Goal: Task Accomplishment & Management: Use online tool/utility

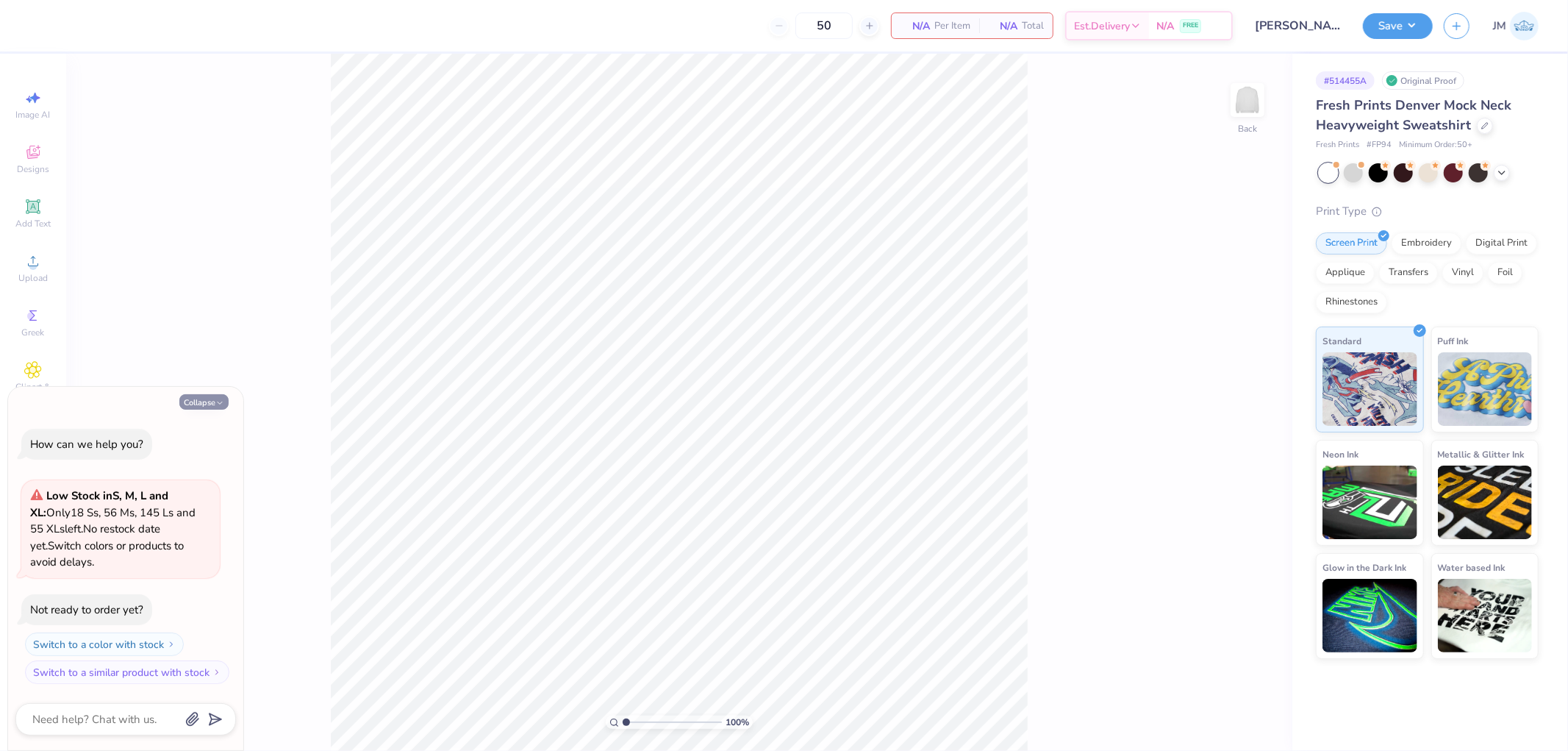
click at [206, 402] on button "Collapse" at bounding box center [204, 402] width 49 height 16
type textarea "x"
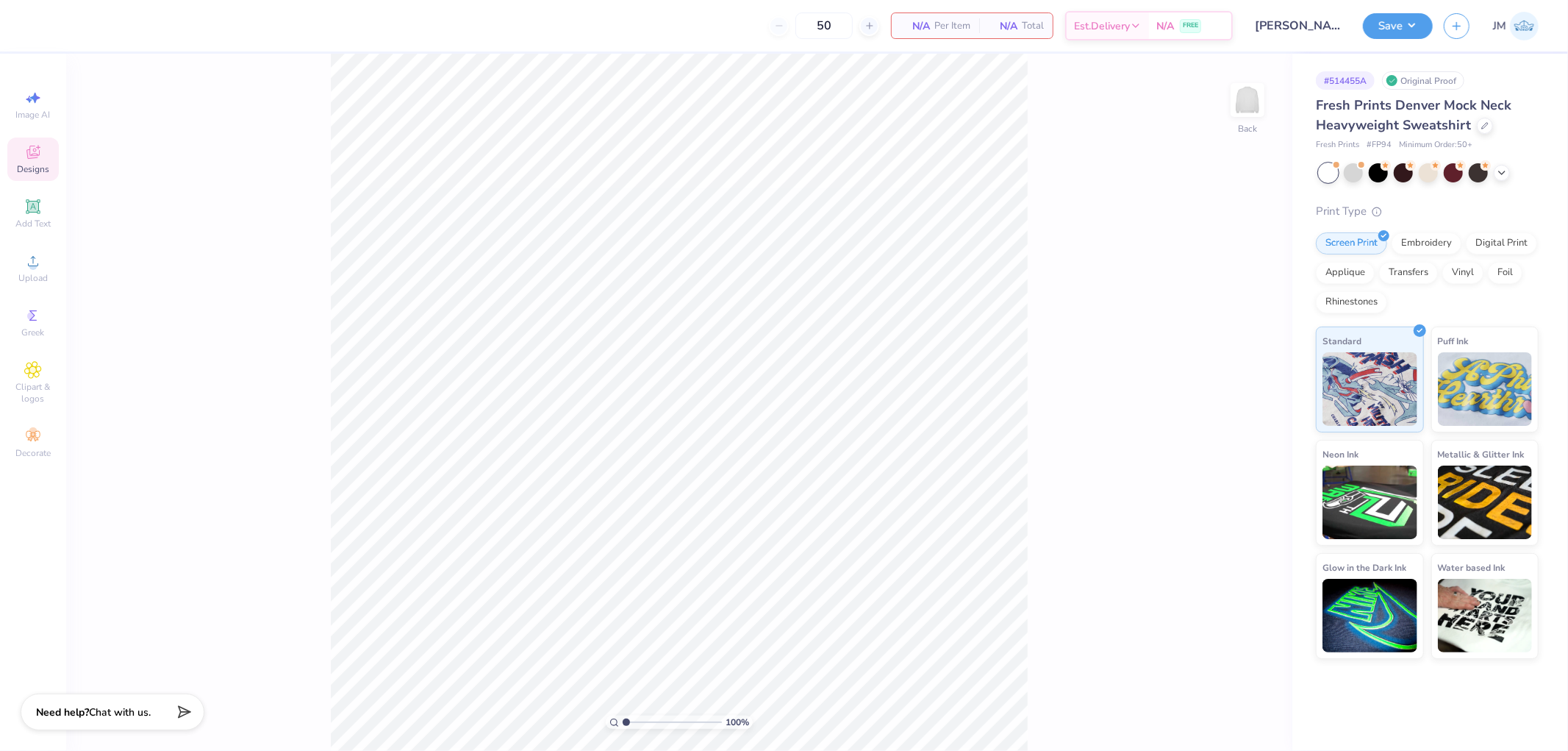
click at [50, 164] on div "Designs" at bounding box center [32, 159] width 52 height 43
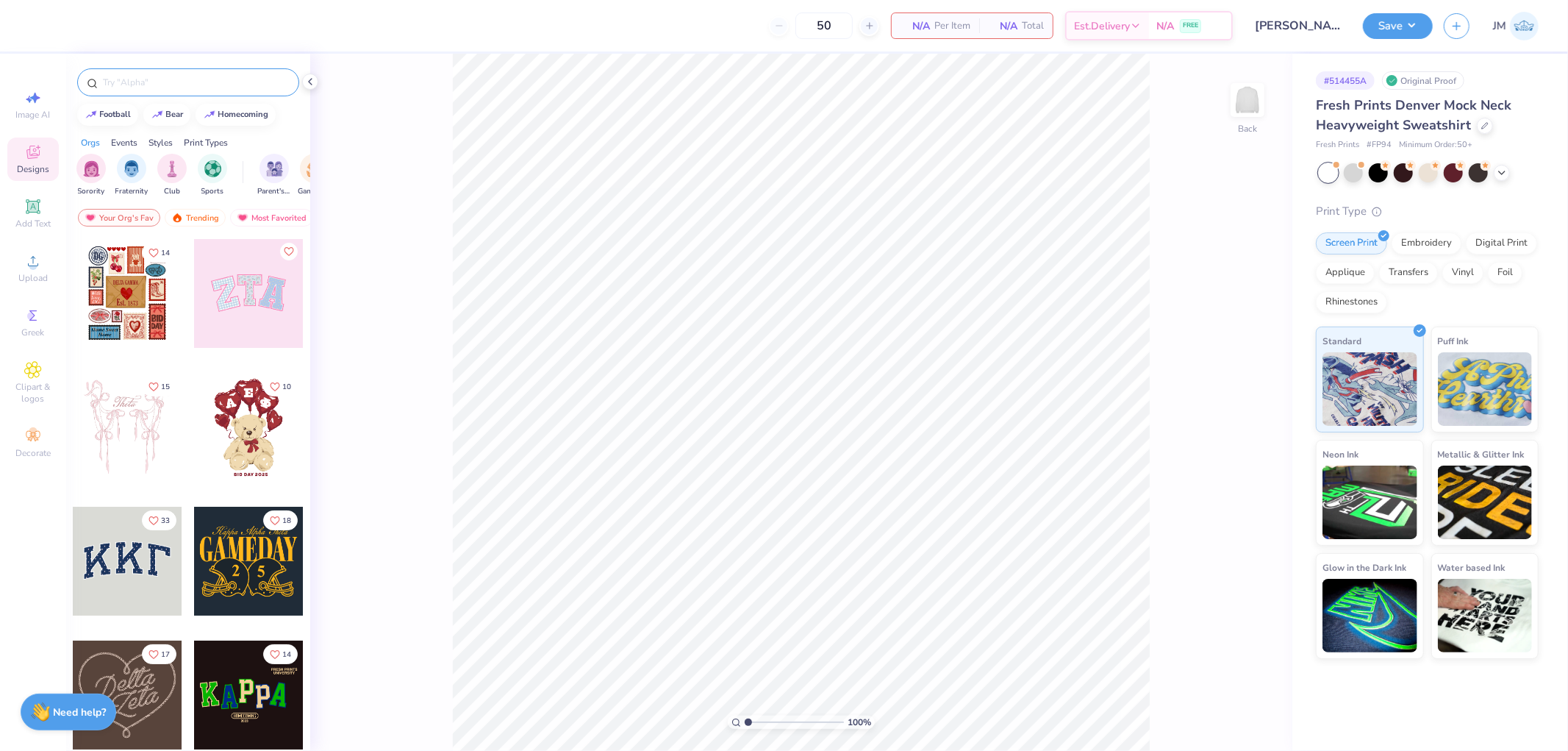
click at [204, 86] on input "text" at bounding box center [196, 82] width 189 height 15
type input "blue colored greek"
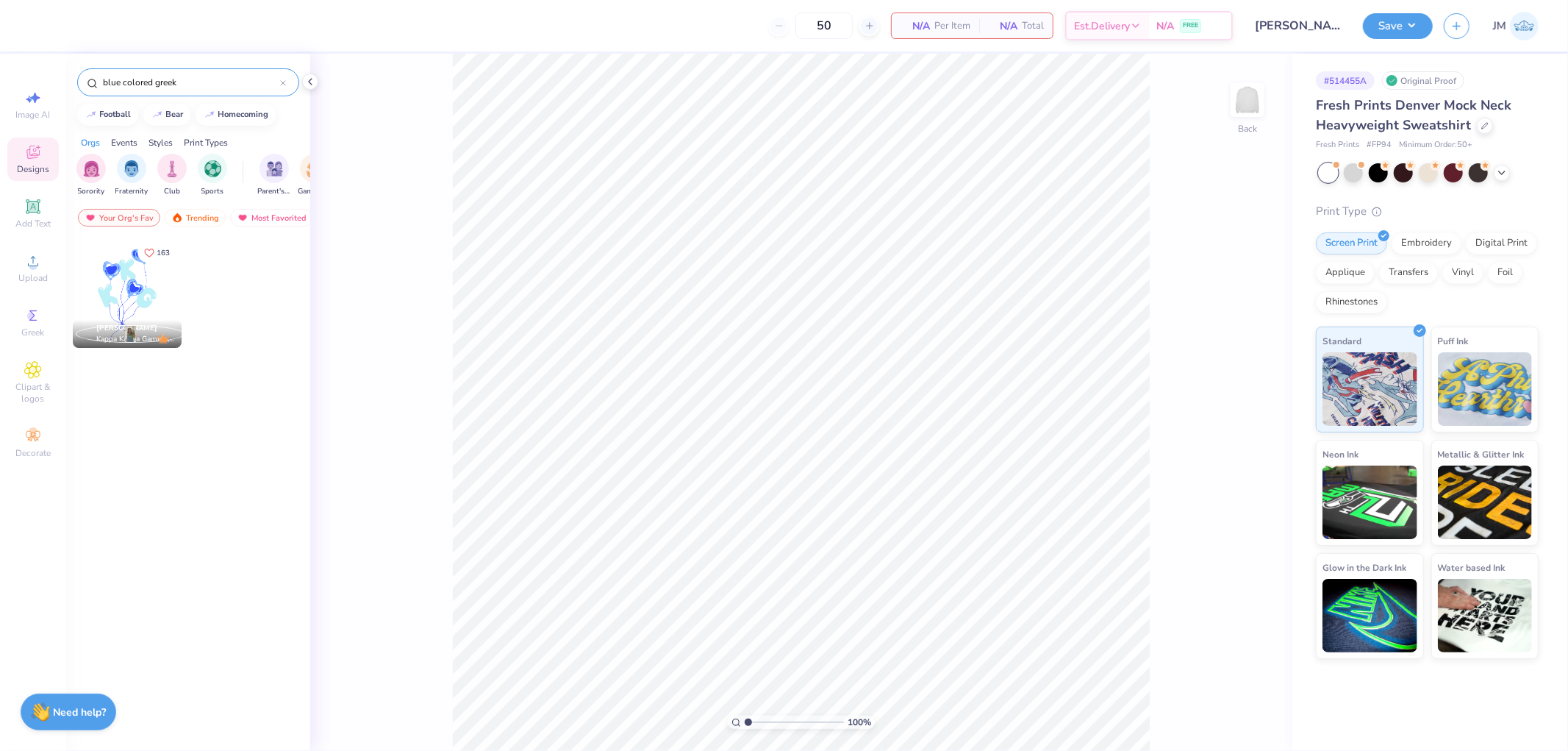
click at [131, 254] on div at bounding box center [127, 293] width 109 height 109
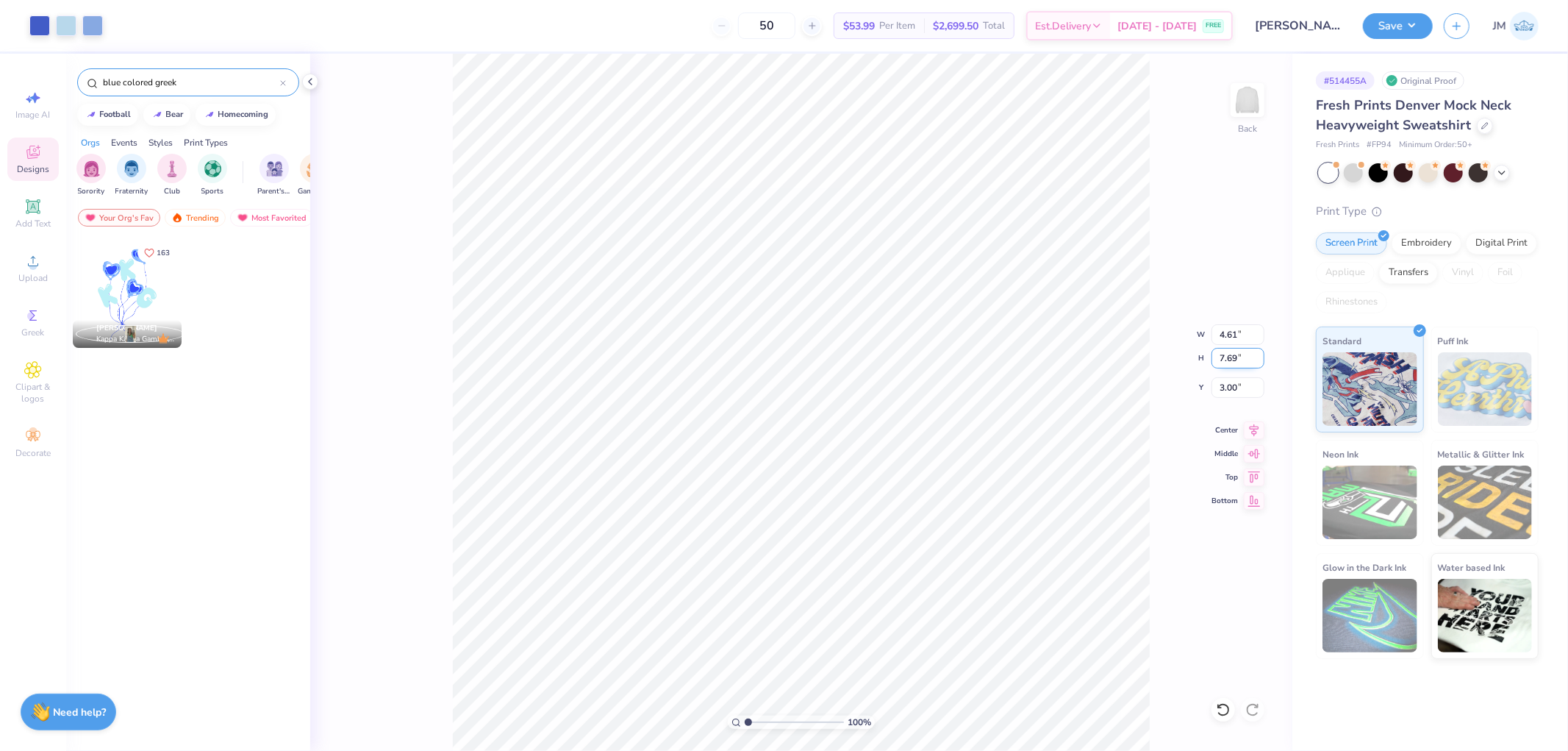
click at [1219, 357] on input "7.69" at bounding box center [1238, 358] width 53 height 20
type input "13"
type input "7.80"
type input "13.00"
click at [1232, 395] on input "0.50" at bounding box center [1238, 387] width 53 height 20
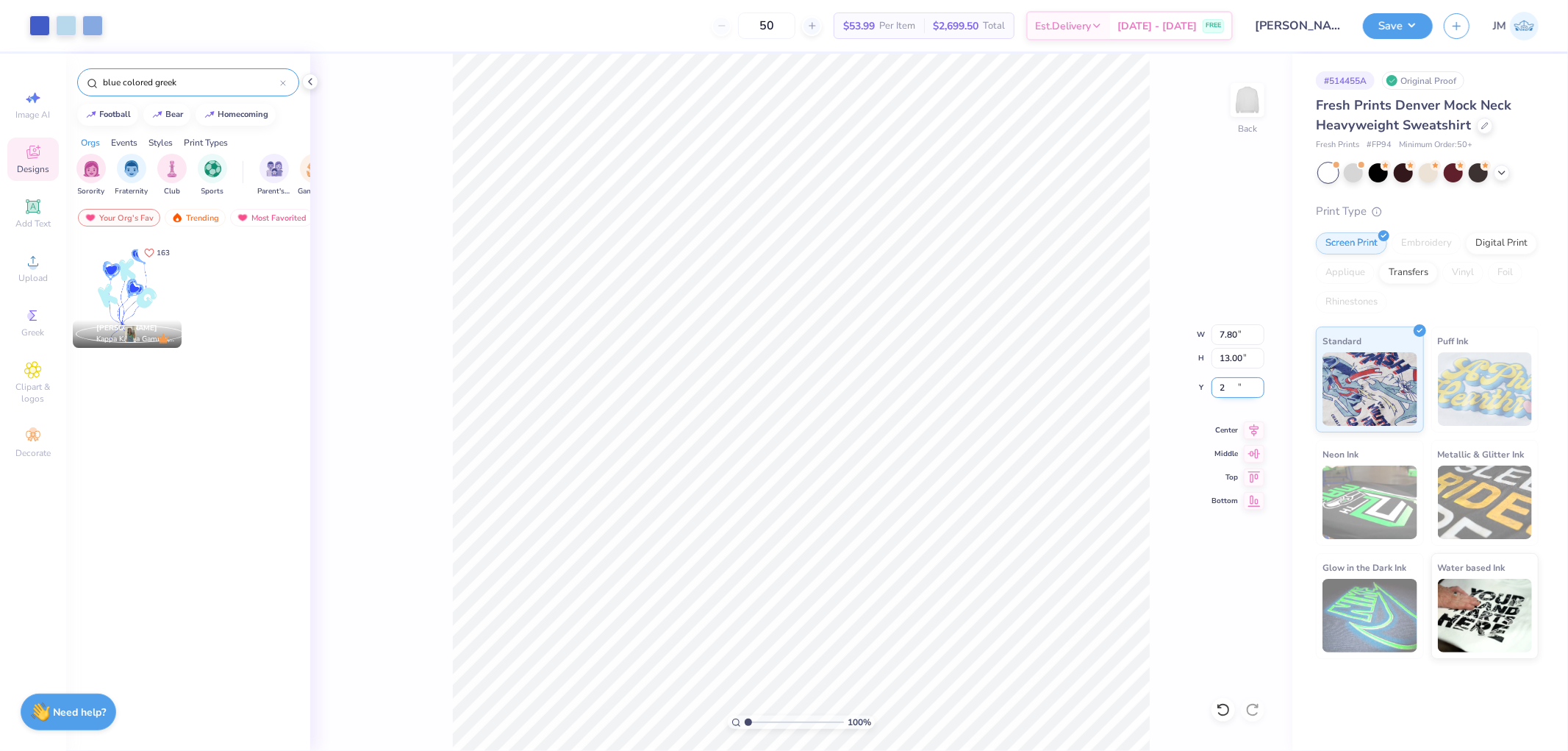
type input "2.00"
click at [71, 22] on div at bounding box center [66, 24] width 20 height 20
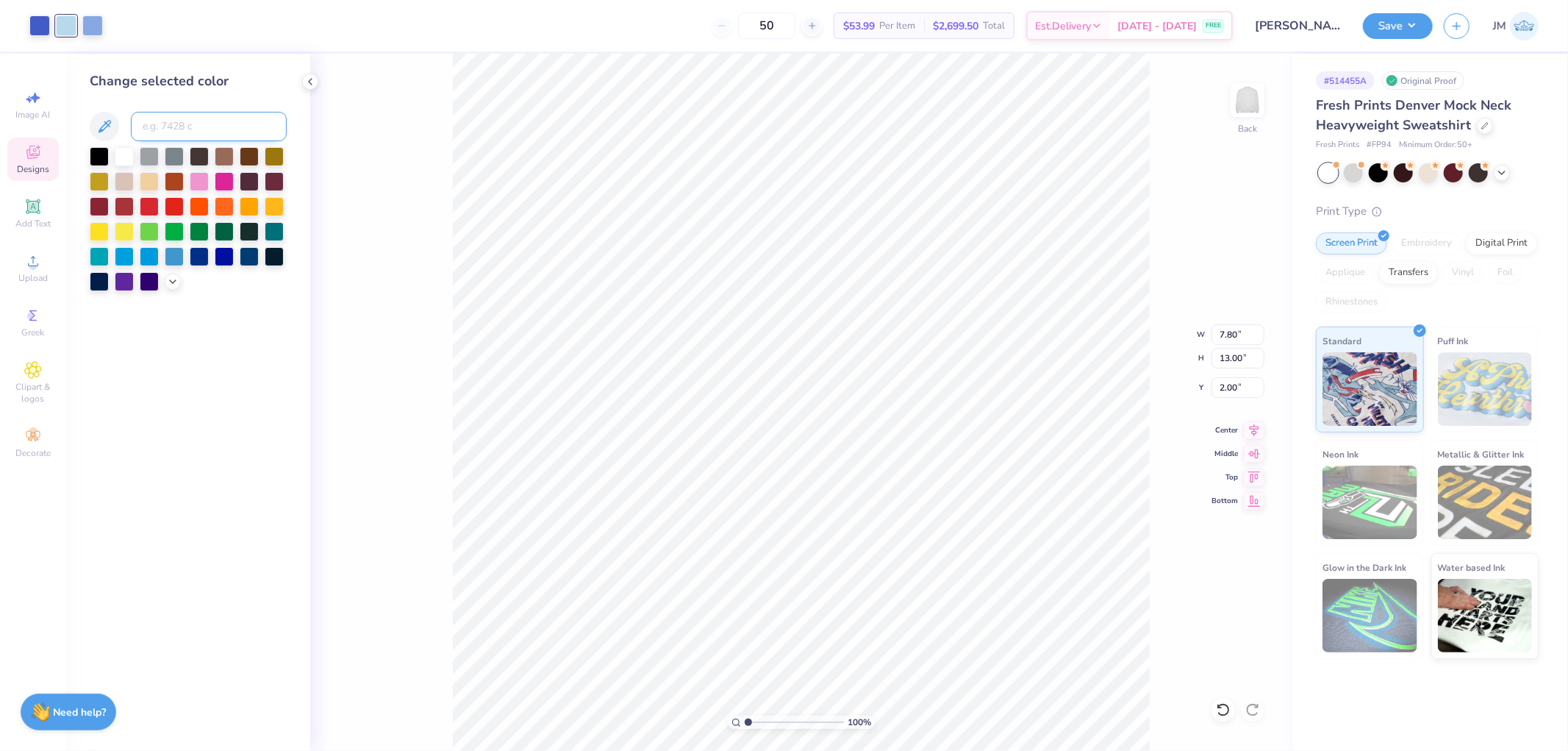
click at [189, 118] on input at bounding box center [209, 126] width 156 height 30
type input "331"
click at [103, 27] on div at bounding box center [92, 24] width 20 height 20
click at [189, 124] on input at bounding box center [209, 126] width 156 height 30
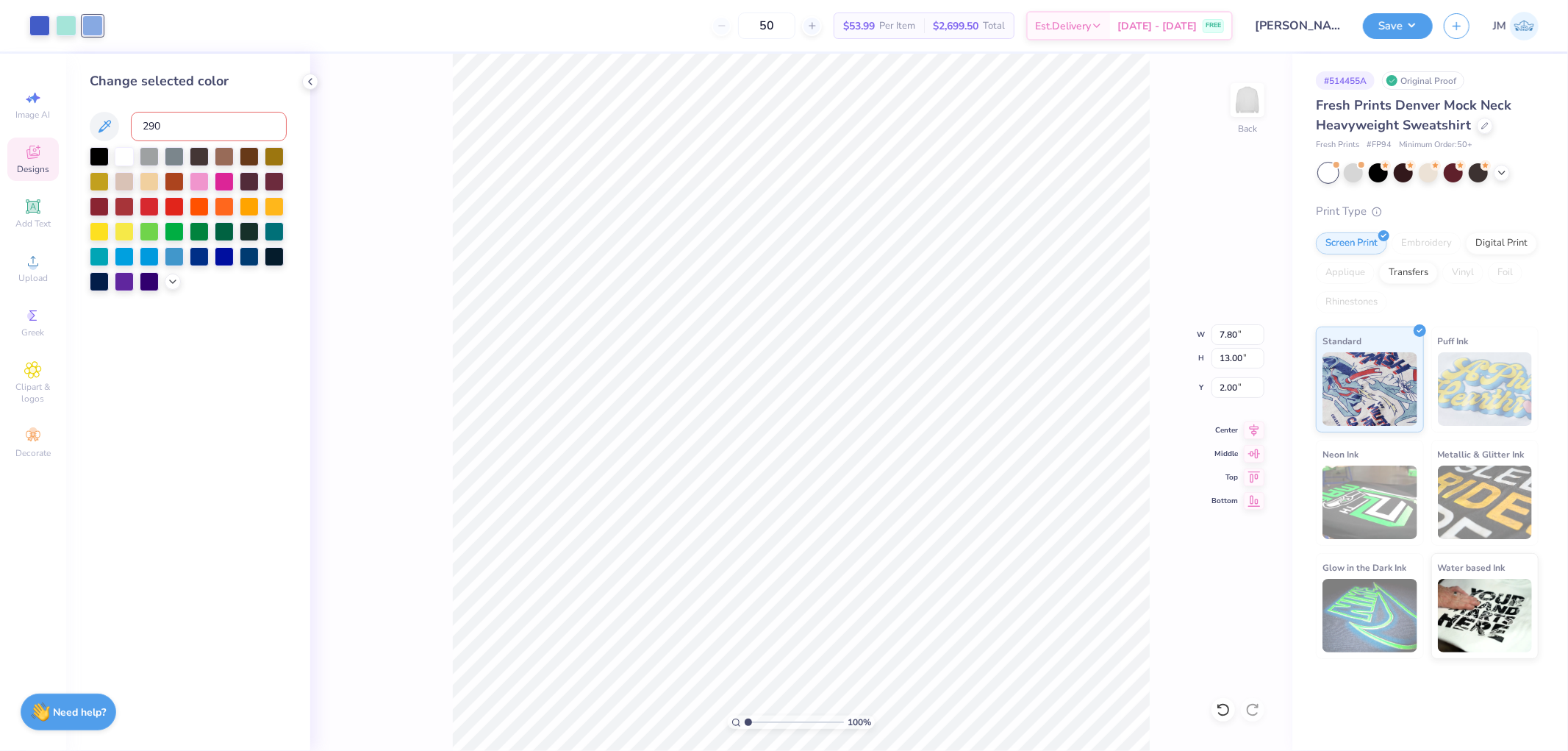
type input "290"
click at [34, 26] on div at bounding box center [39, 24] width 20 height 20
click at [162, 122] on input at bounding box center [209, 126] width 156 height 30
type input "2725"
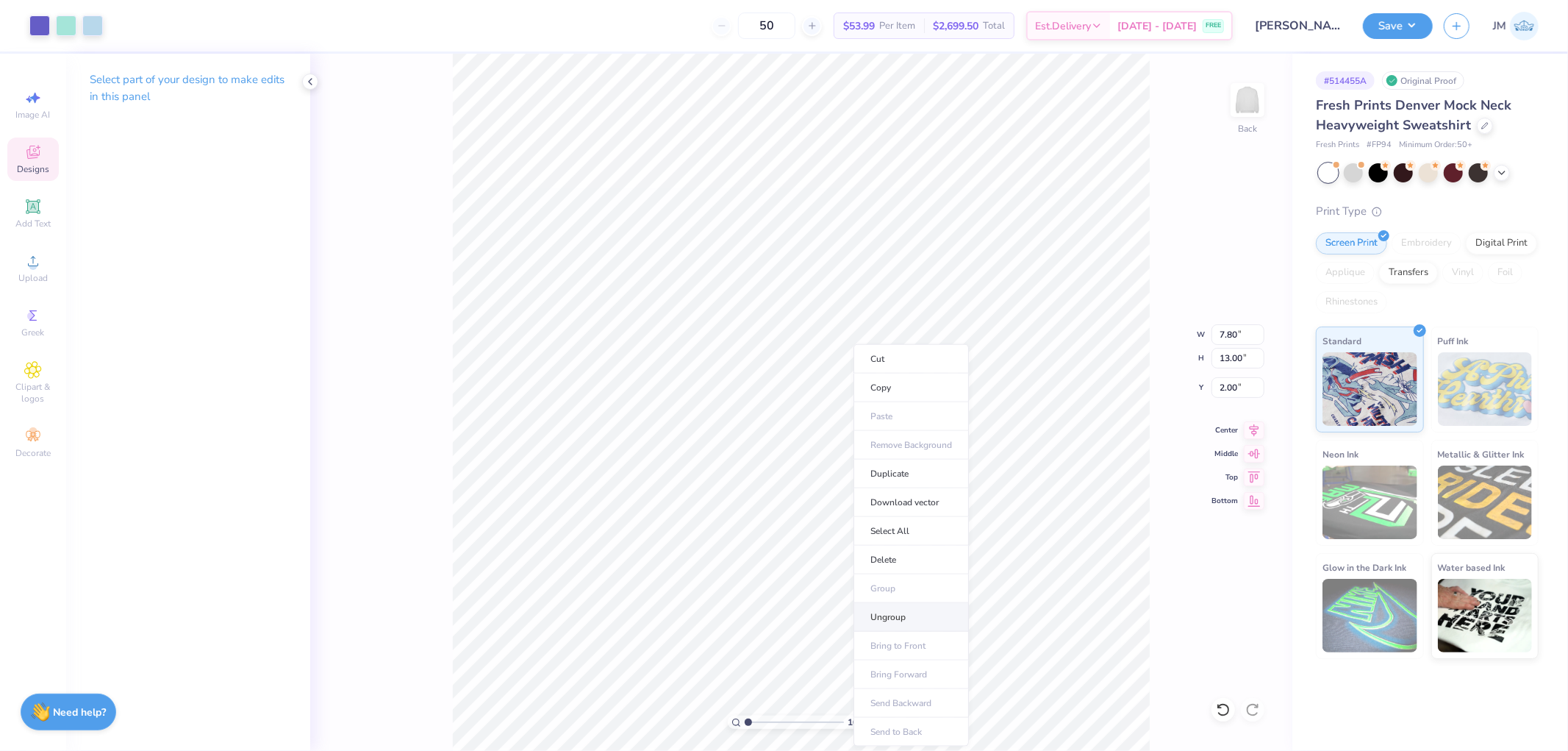
click at [890, 614] on li "Ungroup" at bounding box center [911, 618] width 116 height 29
click at [40, 19] on div at bounding box center [39, 24] width 20 height 20
type input "2.0982661263529"
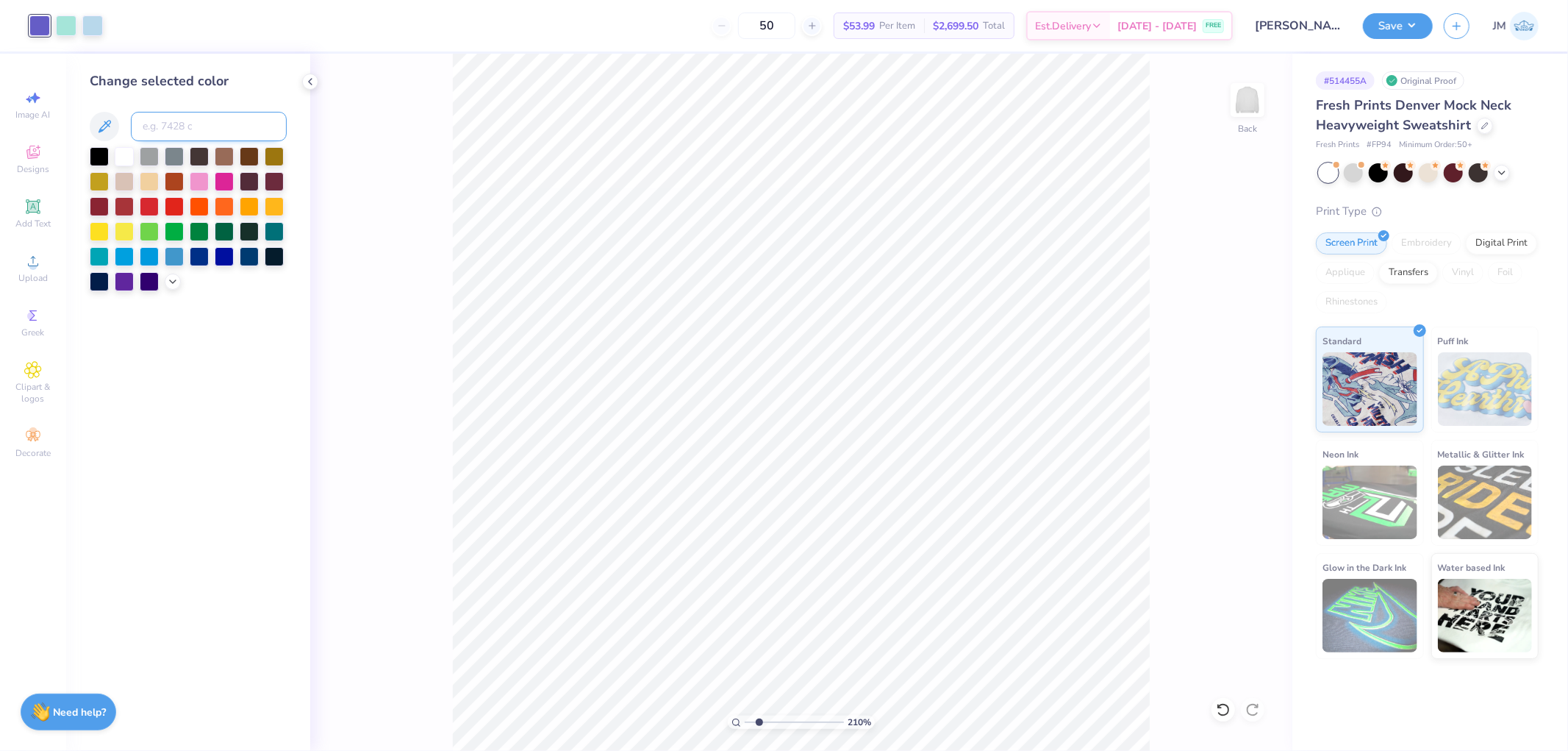
click at [180, 125] on input at bounding box center [209, 126] width 156 height 30
type input "2726"
click at [94, 24] on div at bounding box center [92, 24] width 20 height 20
click at [171, 254] on div at bounding box center [175, 255] width 19 height 19
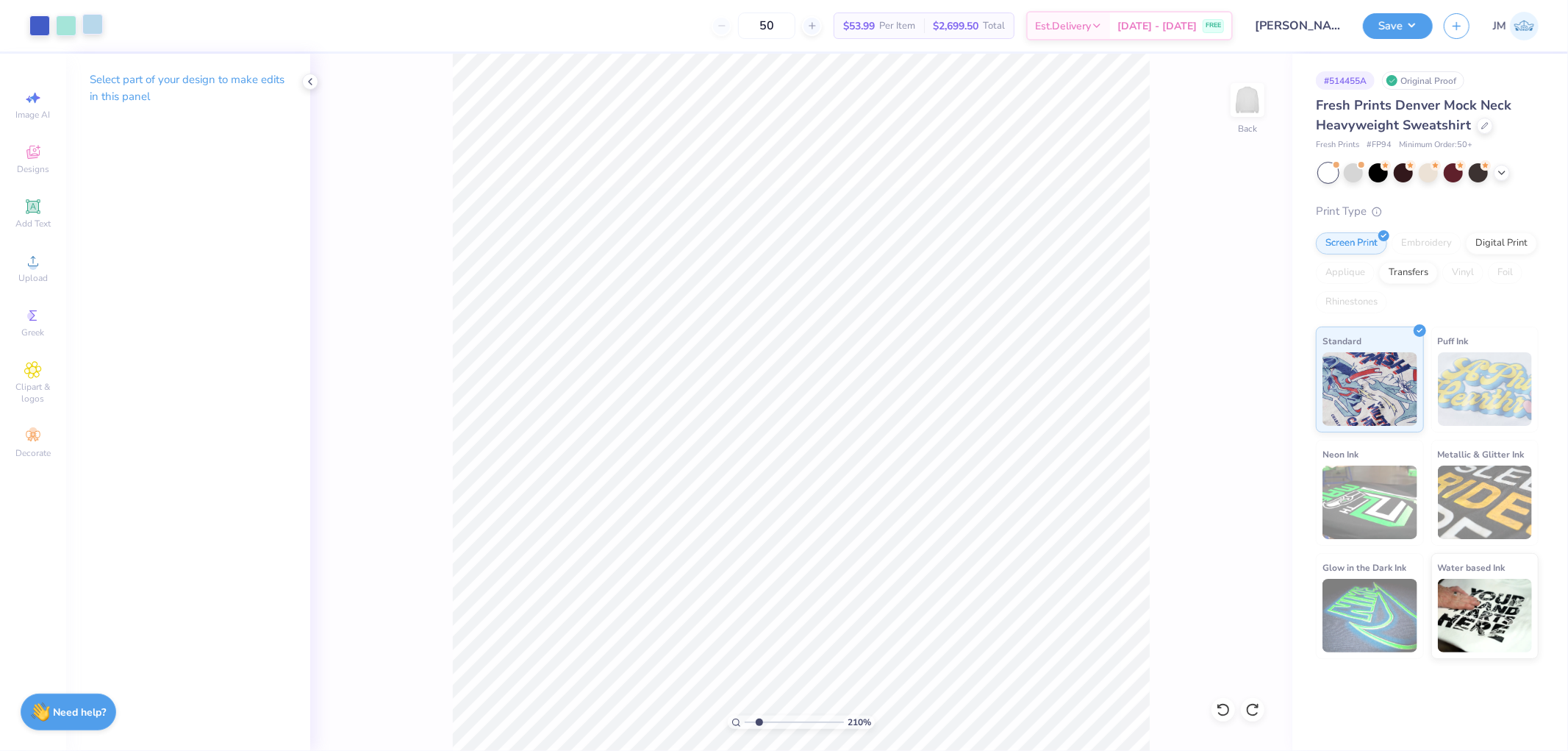
drag, startPoint x: 89, startPoint y: 16, endPoint x: 90, endPoint y: 27, distance: 11.0
click at [89, 16] on div at bounding box center [92, 24] width 20 height 20
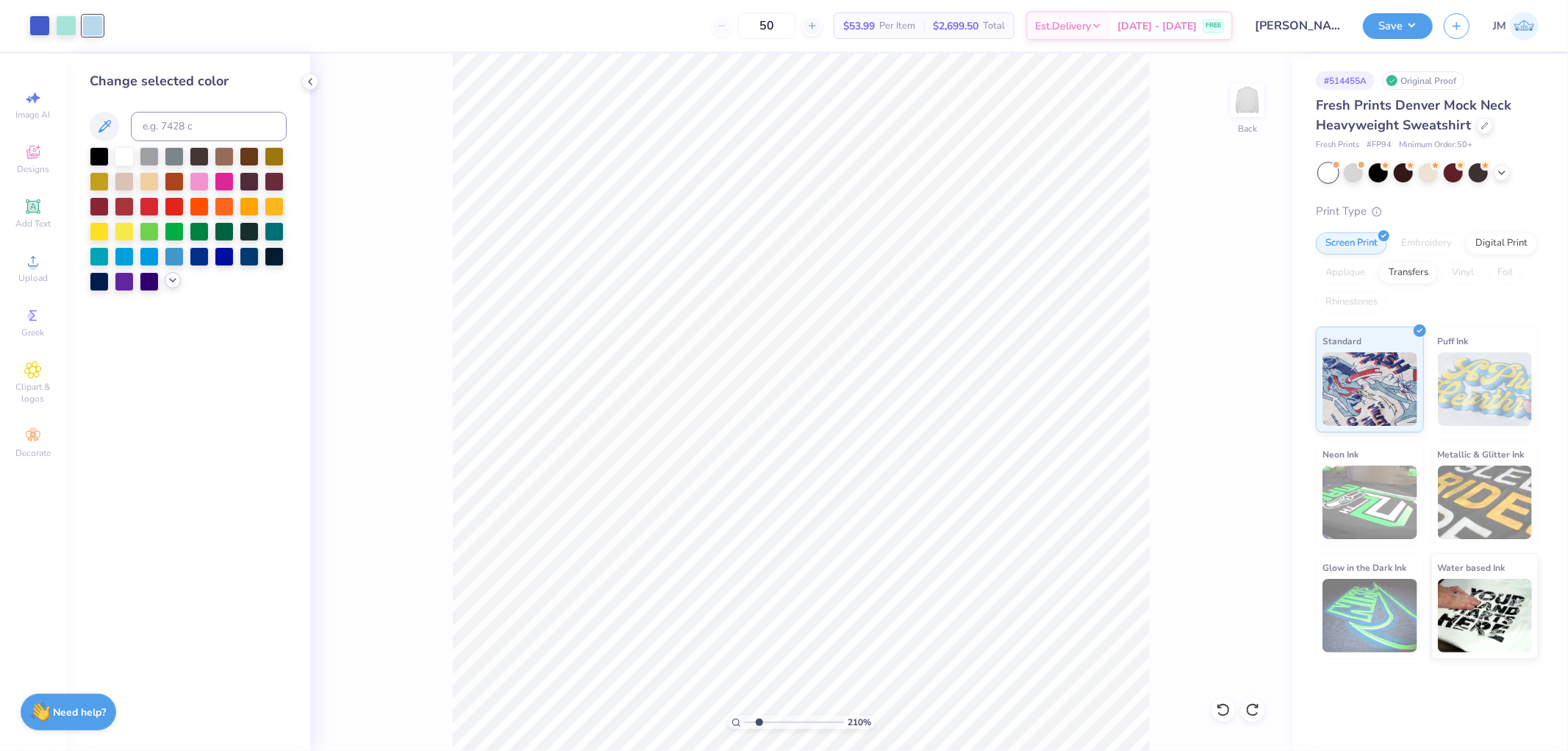
click at [171, 274] on div at bounding box center [173, 280] width 16 height 16
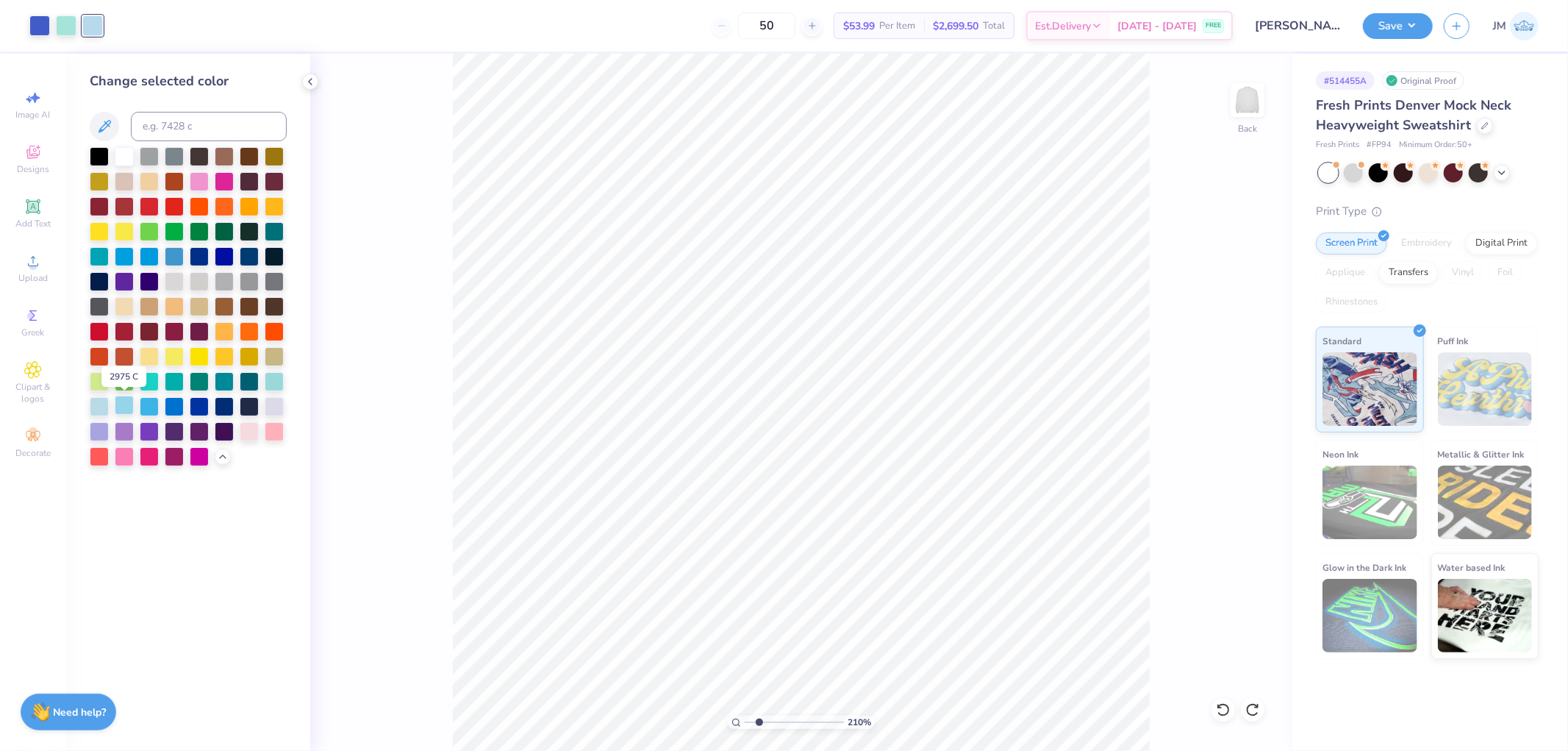
click at [120, 404] on div at bounding box center [125, 405] width 19 height 19
click at [89, 23] on div at bounding box center [92, 25] width 20 height 20
click at [171, 403] on div at bounding box center [175, 405] width 19 height 19
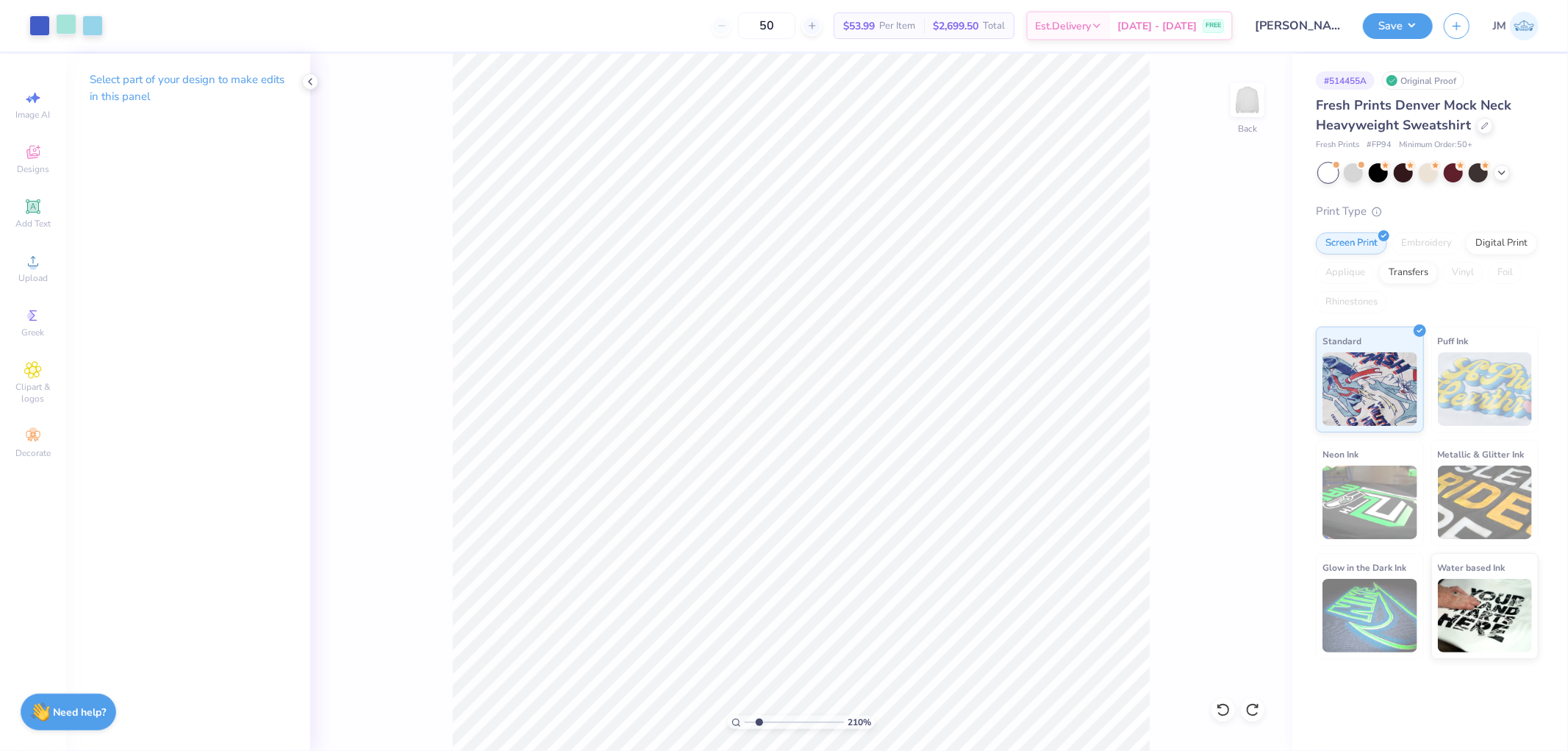
click at [68, 28] on div at bounding box center [66, 24] width 20 height 20
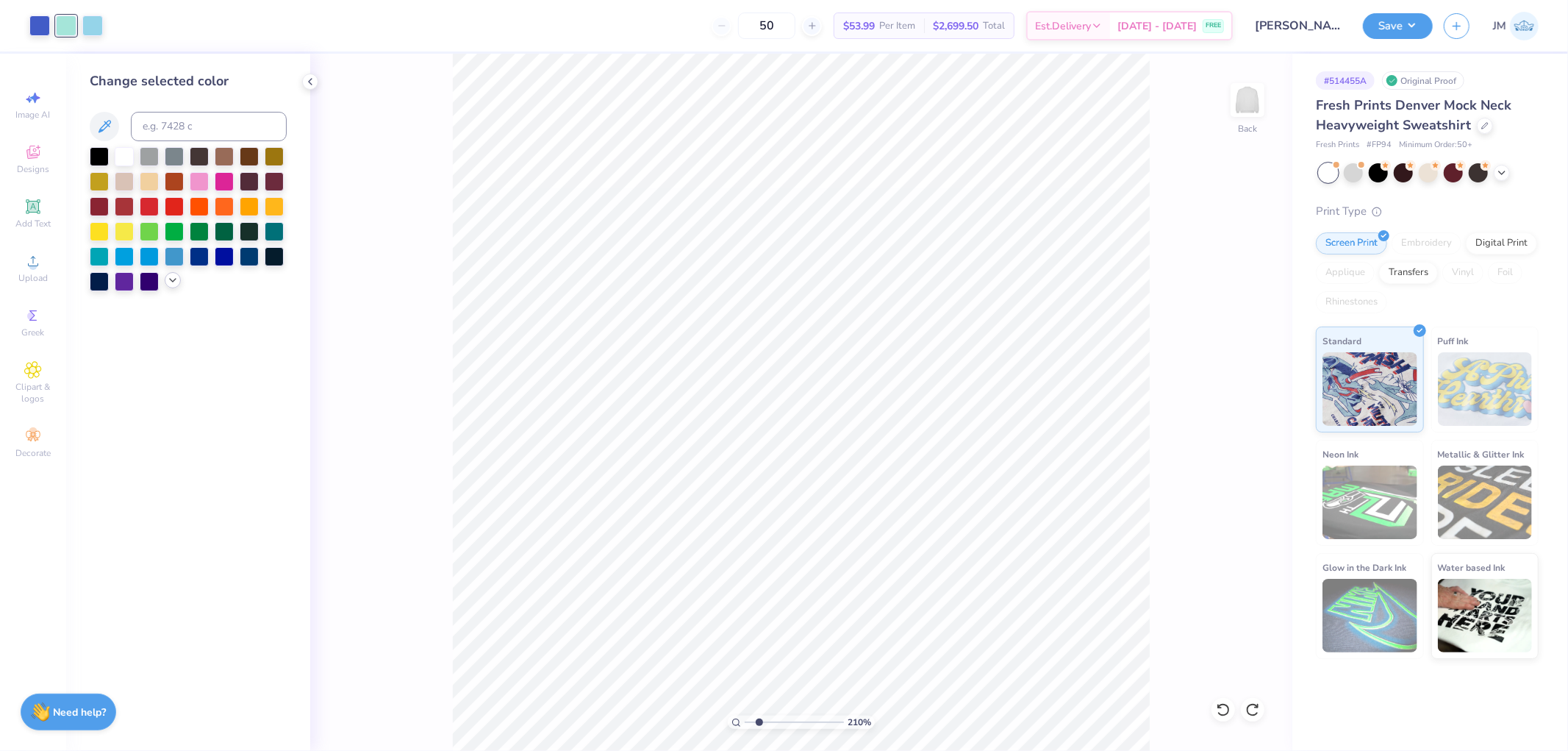
click at [167, 283] on icon at bounding box center [172, 280] width 11 height 11
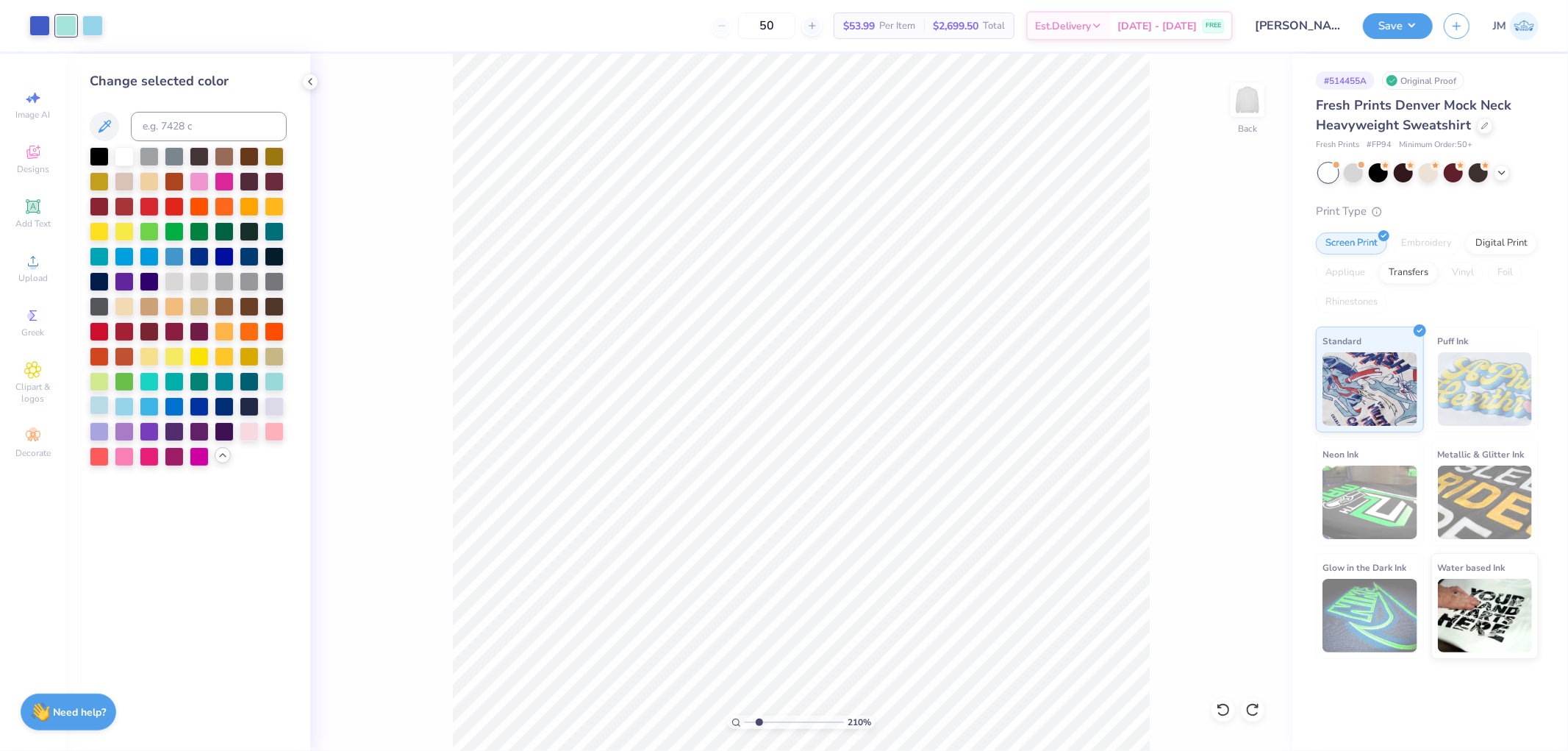
click at [104, 406] on div at bounding box center [99, 405] width 19 height 19
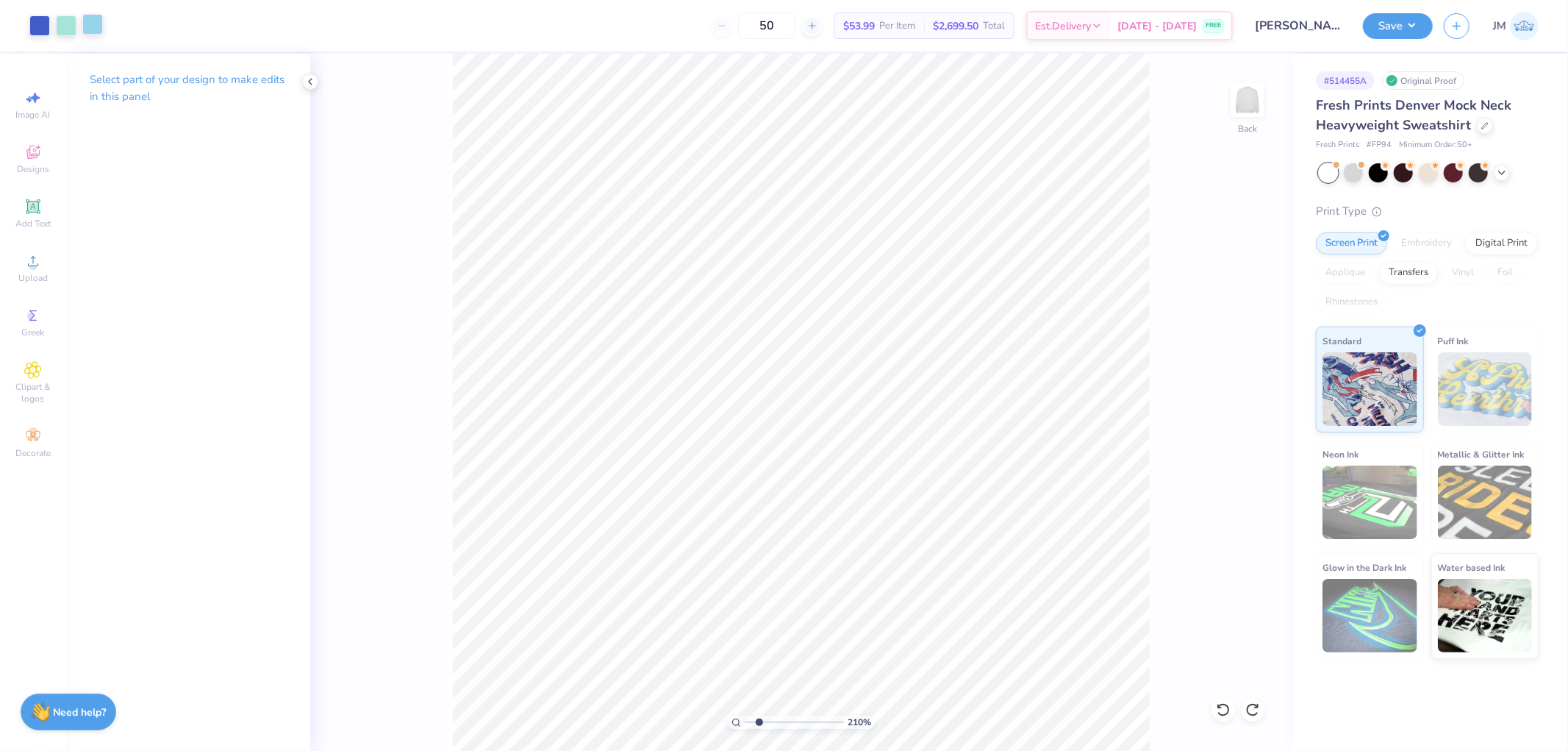
click at [89, 23] on div at bounding box center [92, 24] width 20 height 20
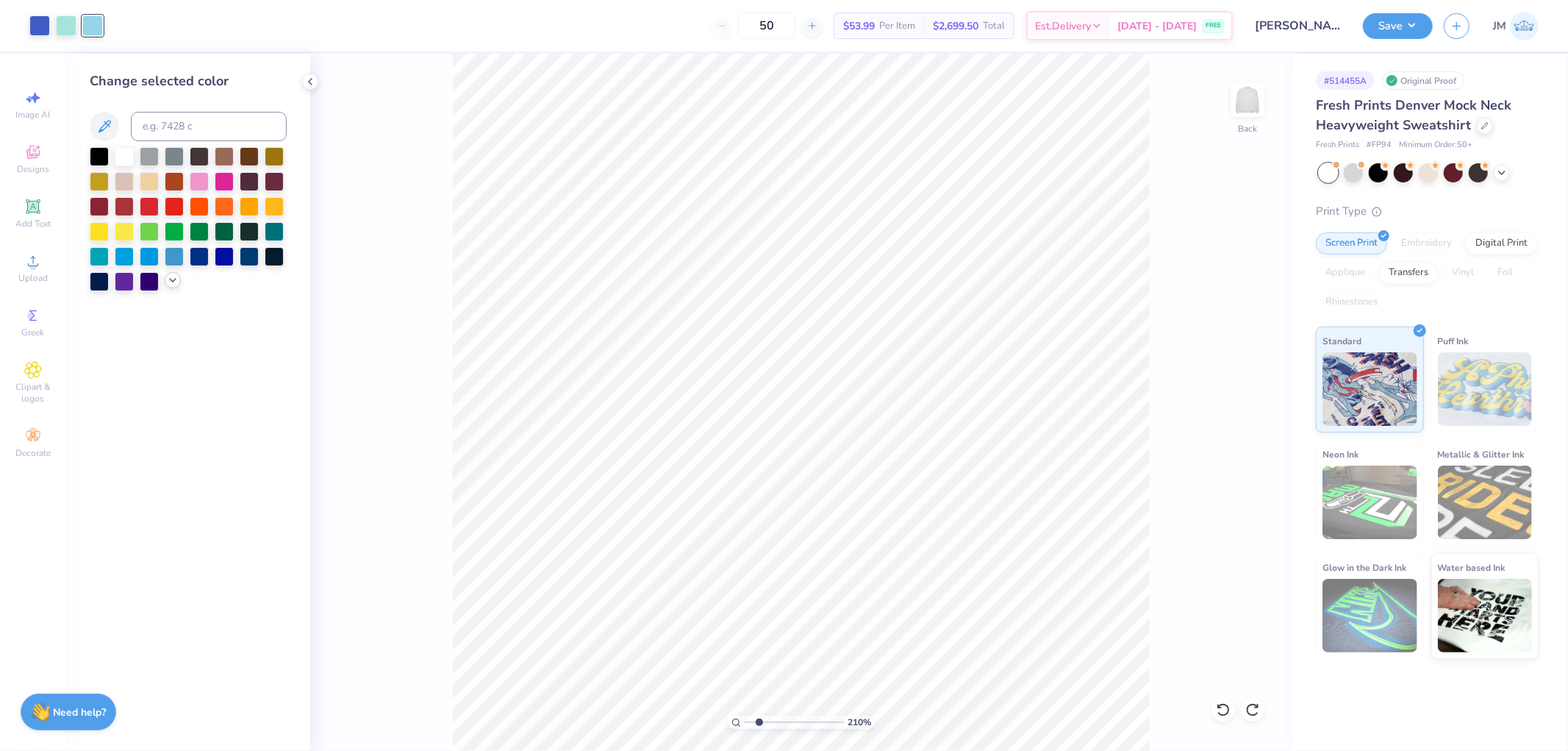
click at [179, 280] on div at bounding box center [173, 280] width 16 height 16
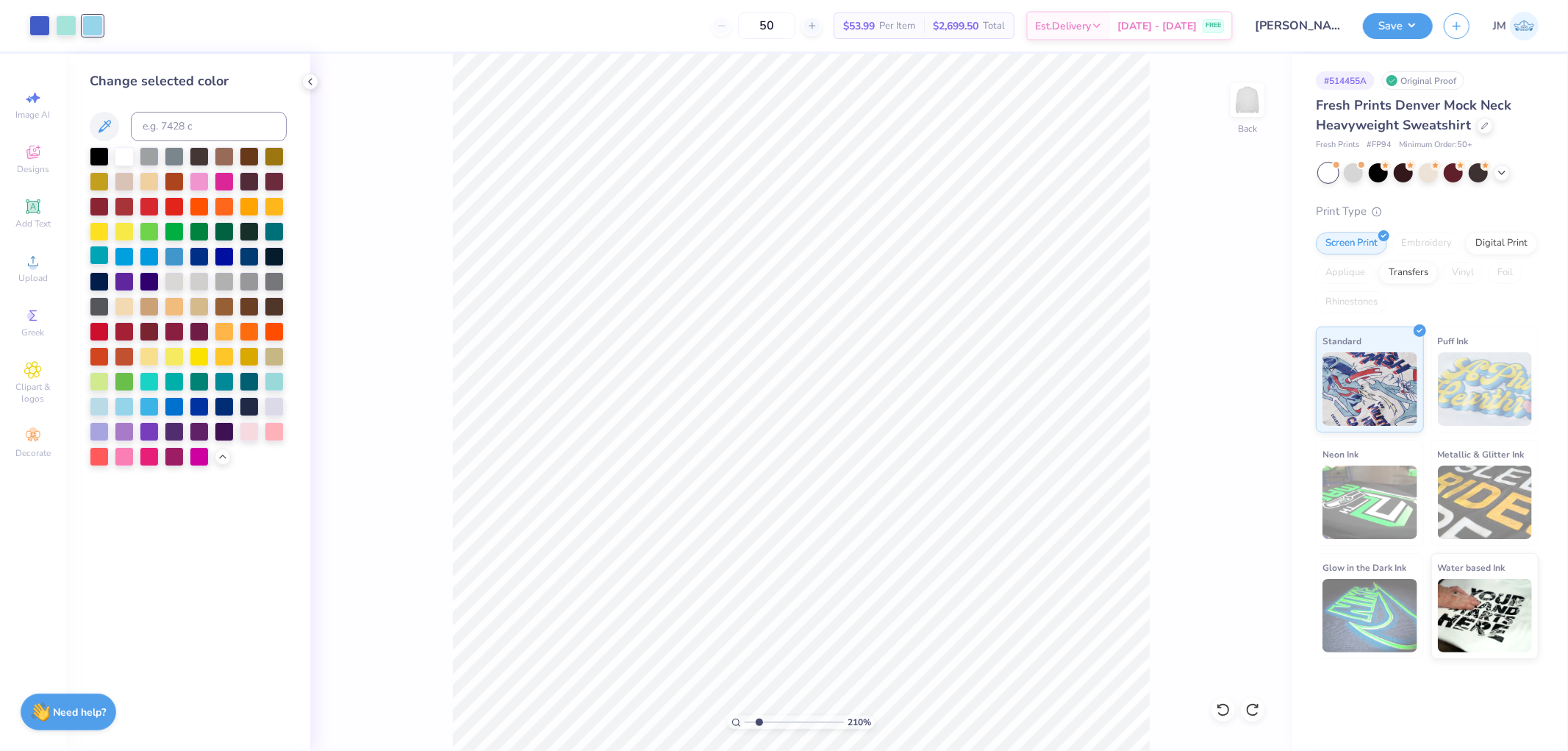
click at [104, 253] on div at bounding box center [99, 255] width 19 height 19
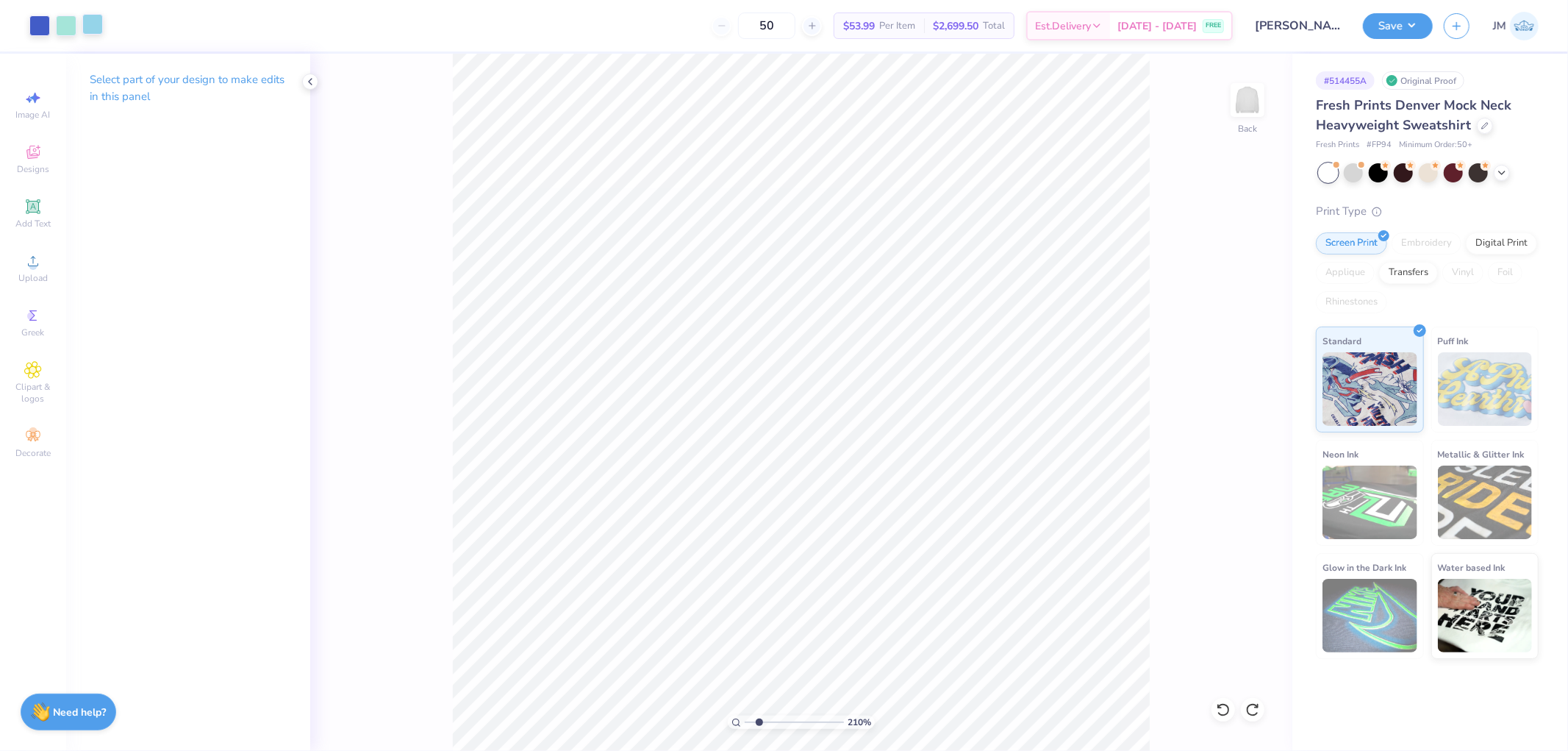
click at [102, 30] on div at bounding box center [92, 24] width 20 height 20
type input "2.0982661263529"
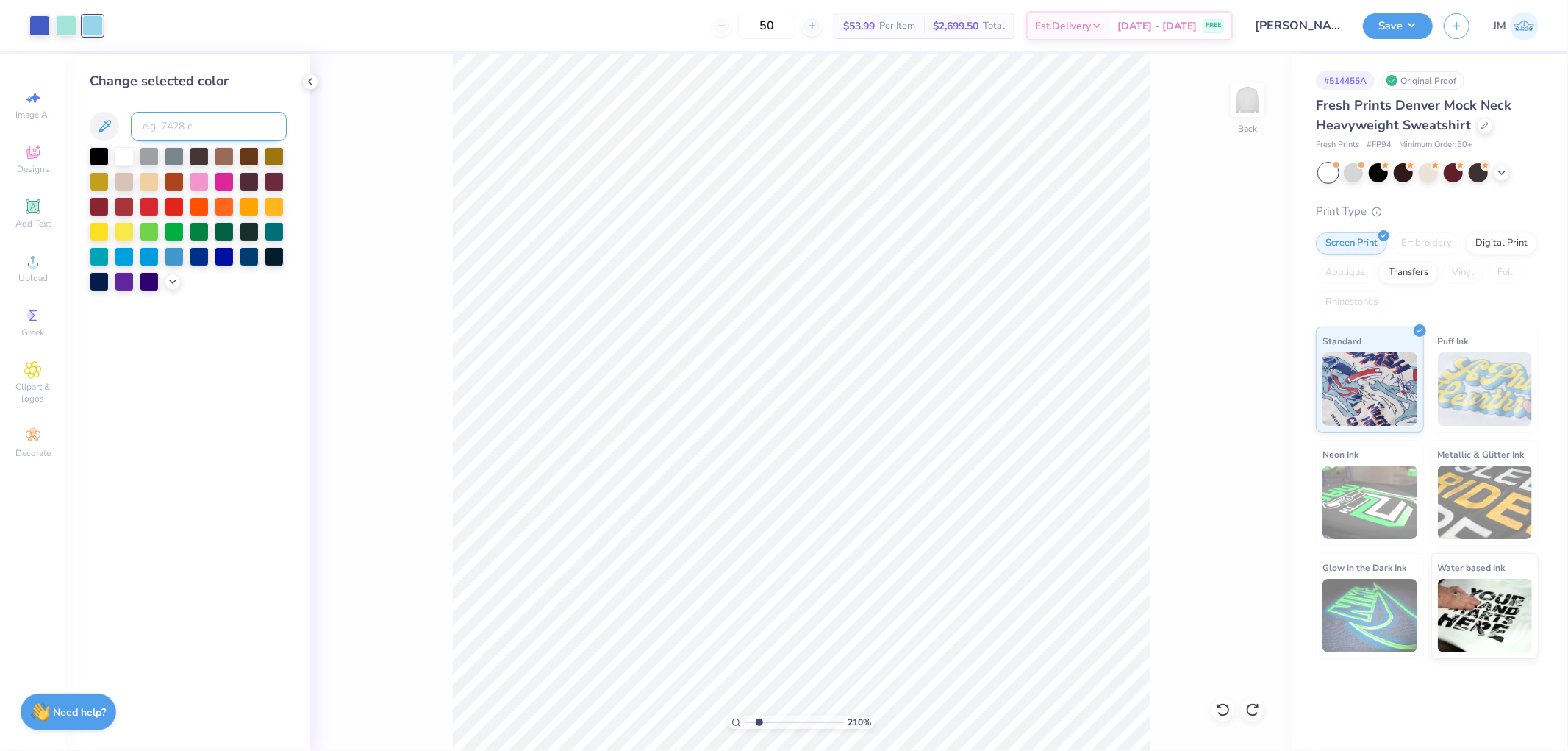
click at [196, 127] on input at bounding box center [209, 126] width 156 height 30
type input "658"
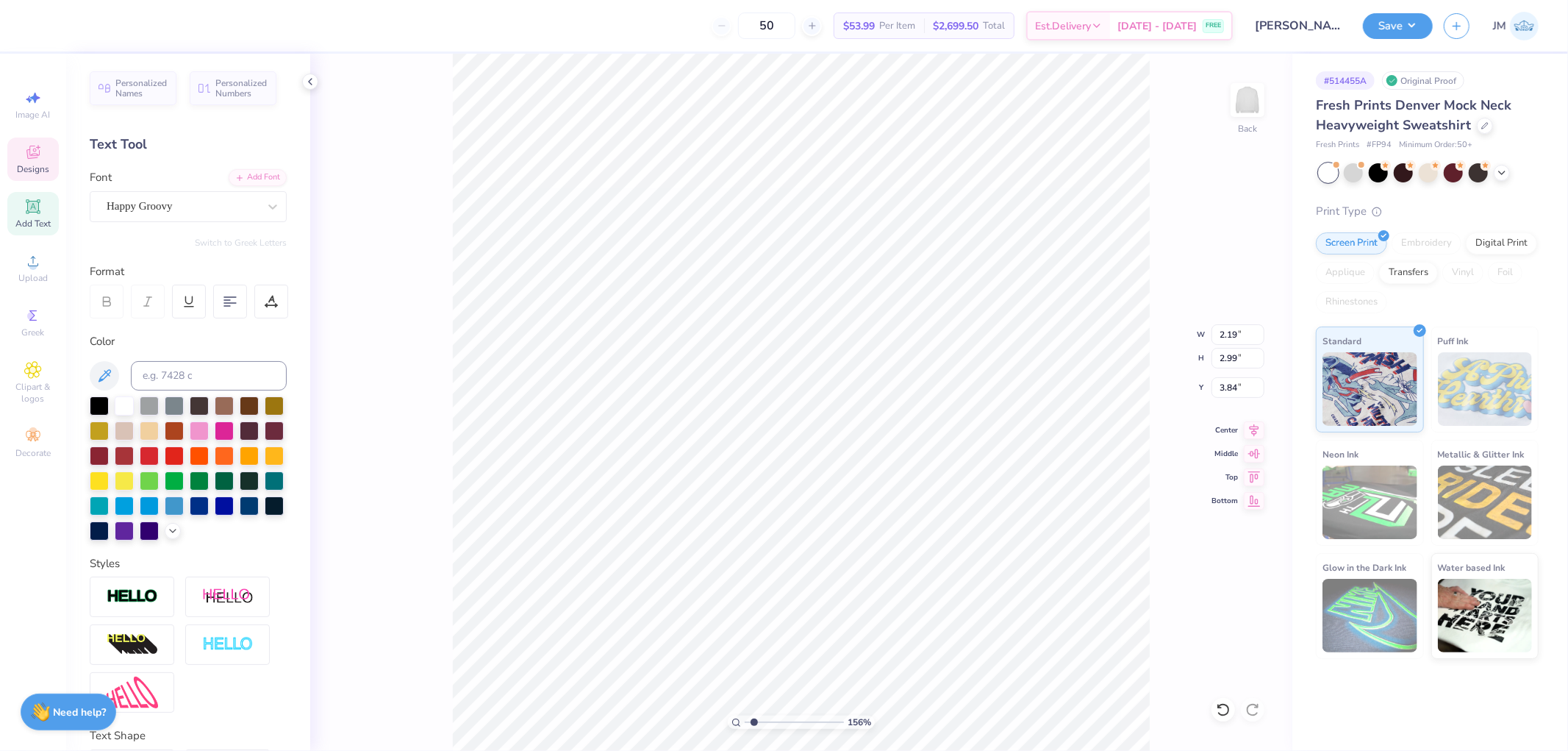
scroll to position [12, 3]
type input "1.5599703423131"
type textarea "KA"
type input "1.5599703423131"
type textarea "a"
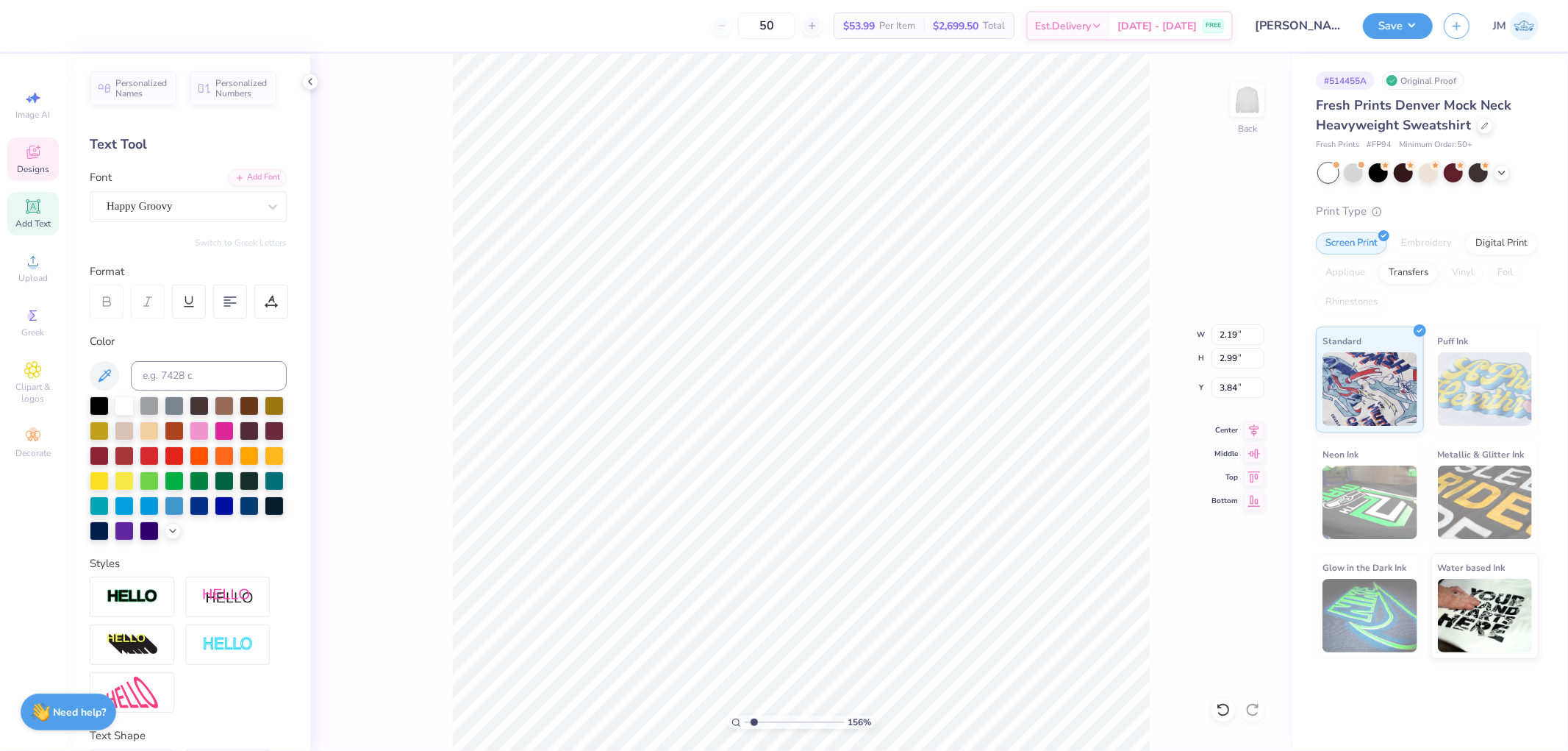
scroll to position [12, 2]
type input "1.5599703423131"
type input "2.25"
type input "2.97"
type input "3.89"
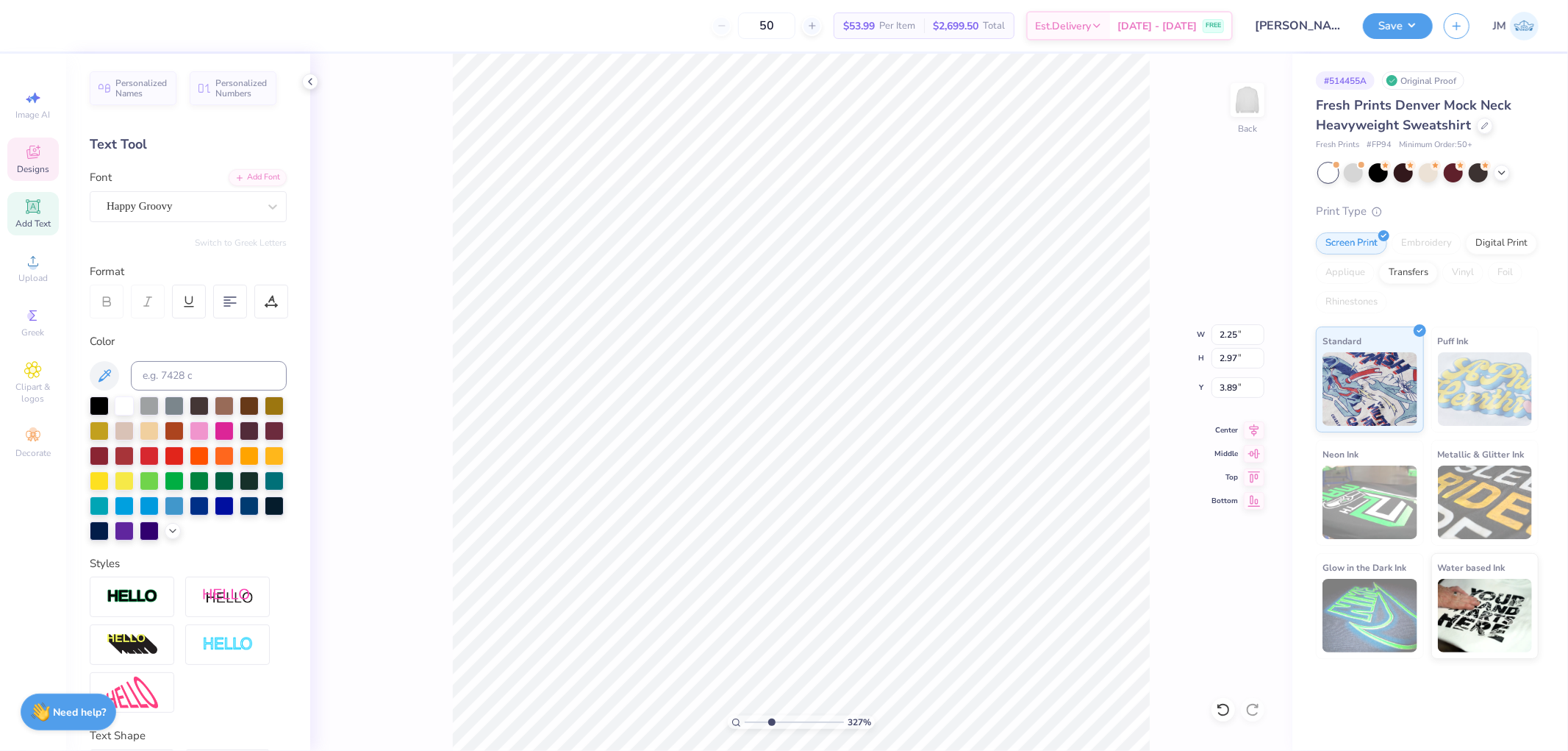
type input "3.27323292739071"
type input "3.87"
type input "3.27323292739071"
type textarea "Q"
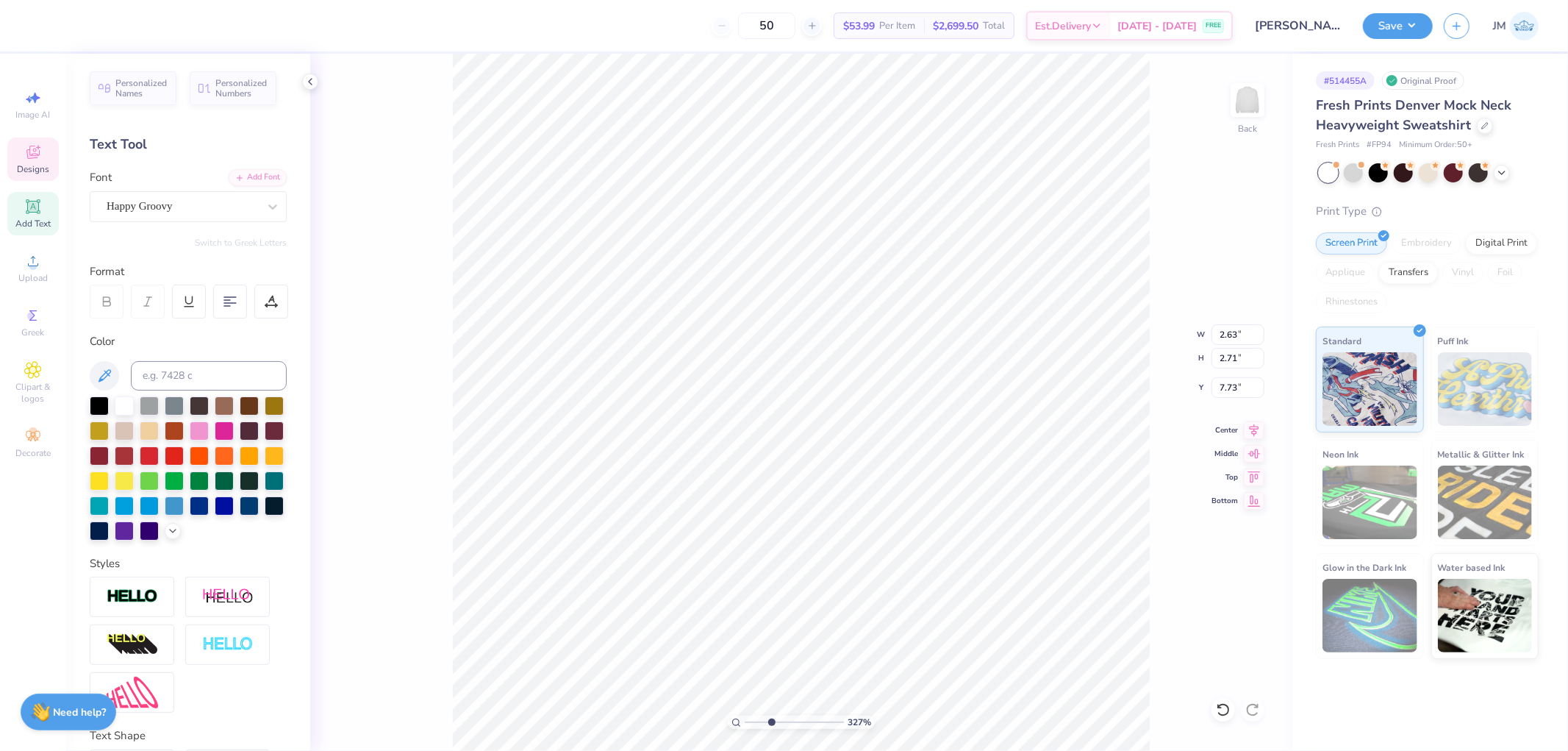
scroll to position [12, 2]
type input "3.27323292739071"
type textarea "T"
type input "3.27323292739071"
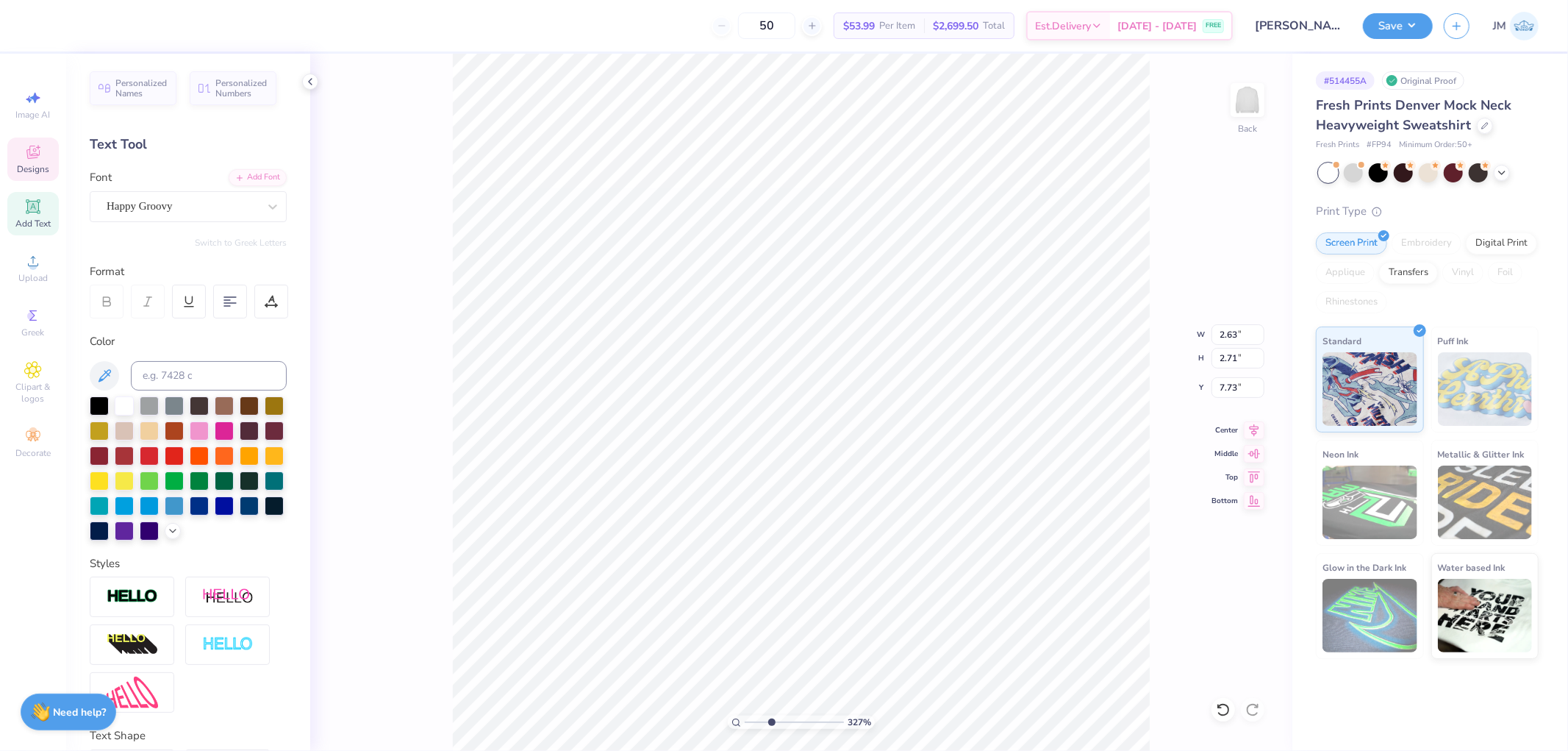
scroll to position [11, 1]
click at [266, 211] on icon at bounding box center [273, 206] width 15 height 15
click at [265, 197] on div at bounding box center [273, 207] width 26 height 26
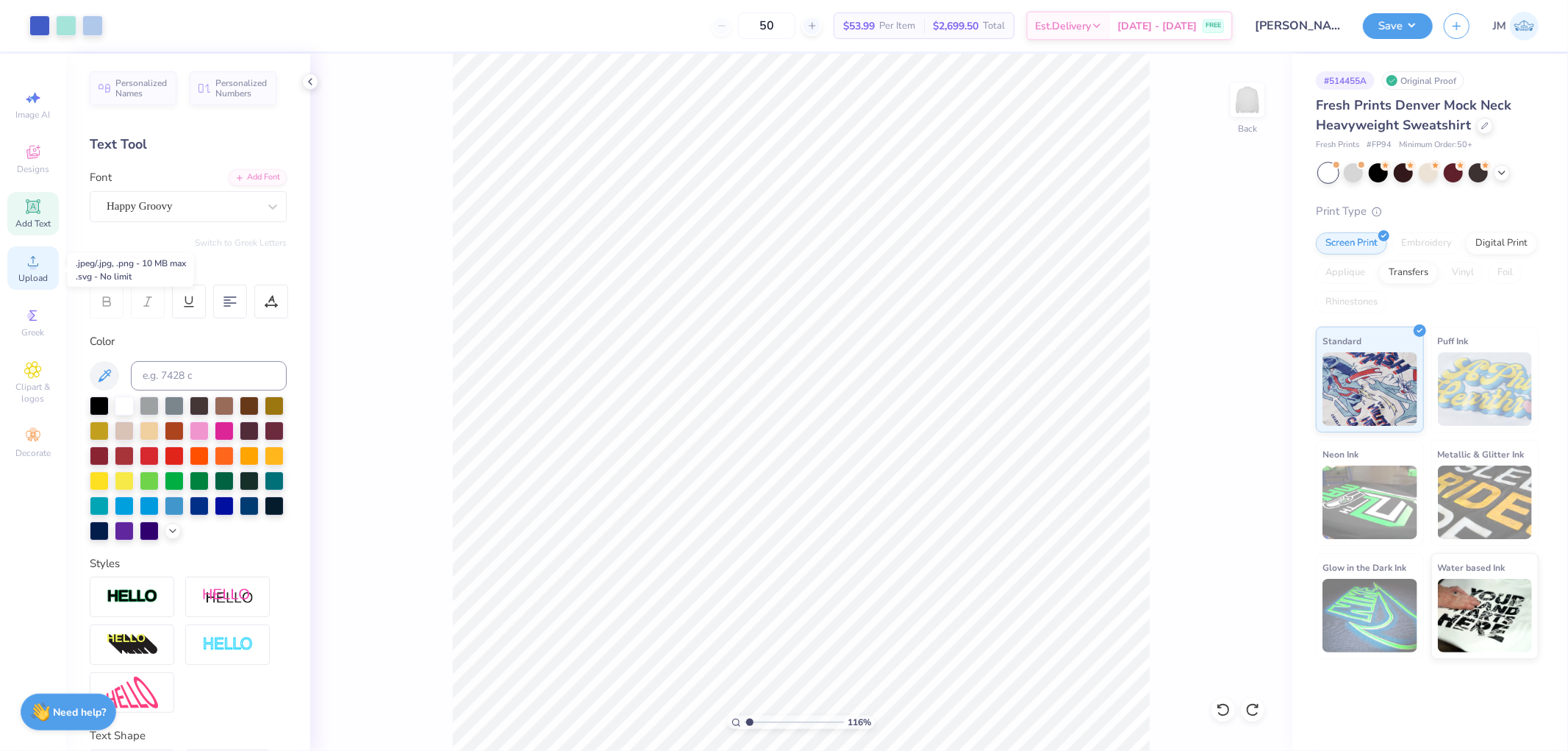
click at [30, 266] on circle at bounding box center [32, 265] width 8 height 8
type input "1.15977064983947"
type input "2.97"
type input "4.00"
type input "14.75"
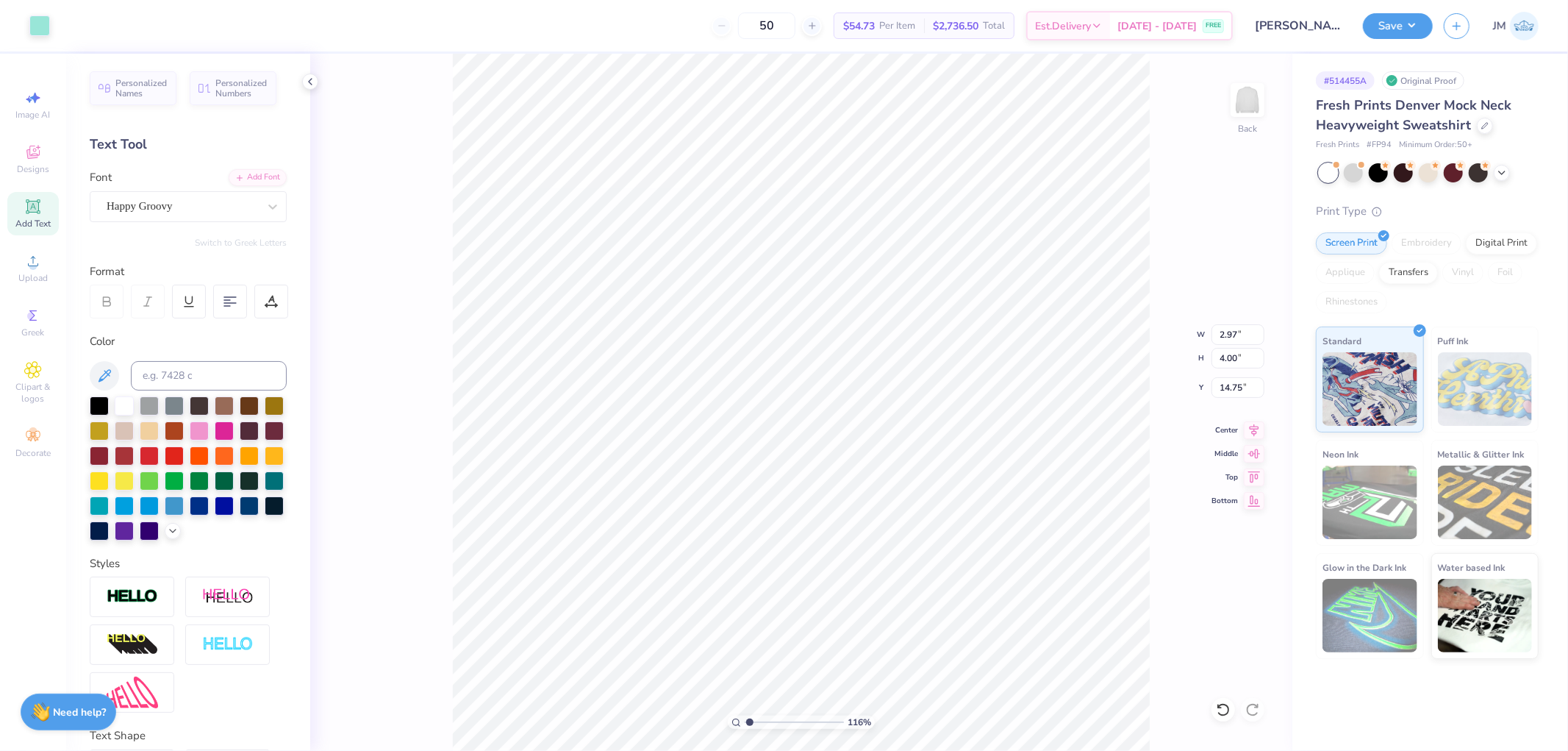
type input "1.15977064983947"
type input "8.79"
type input "3.27323292739071"
type input "2.17"
type input "2.93"
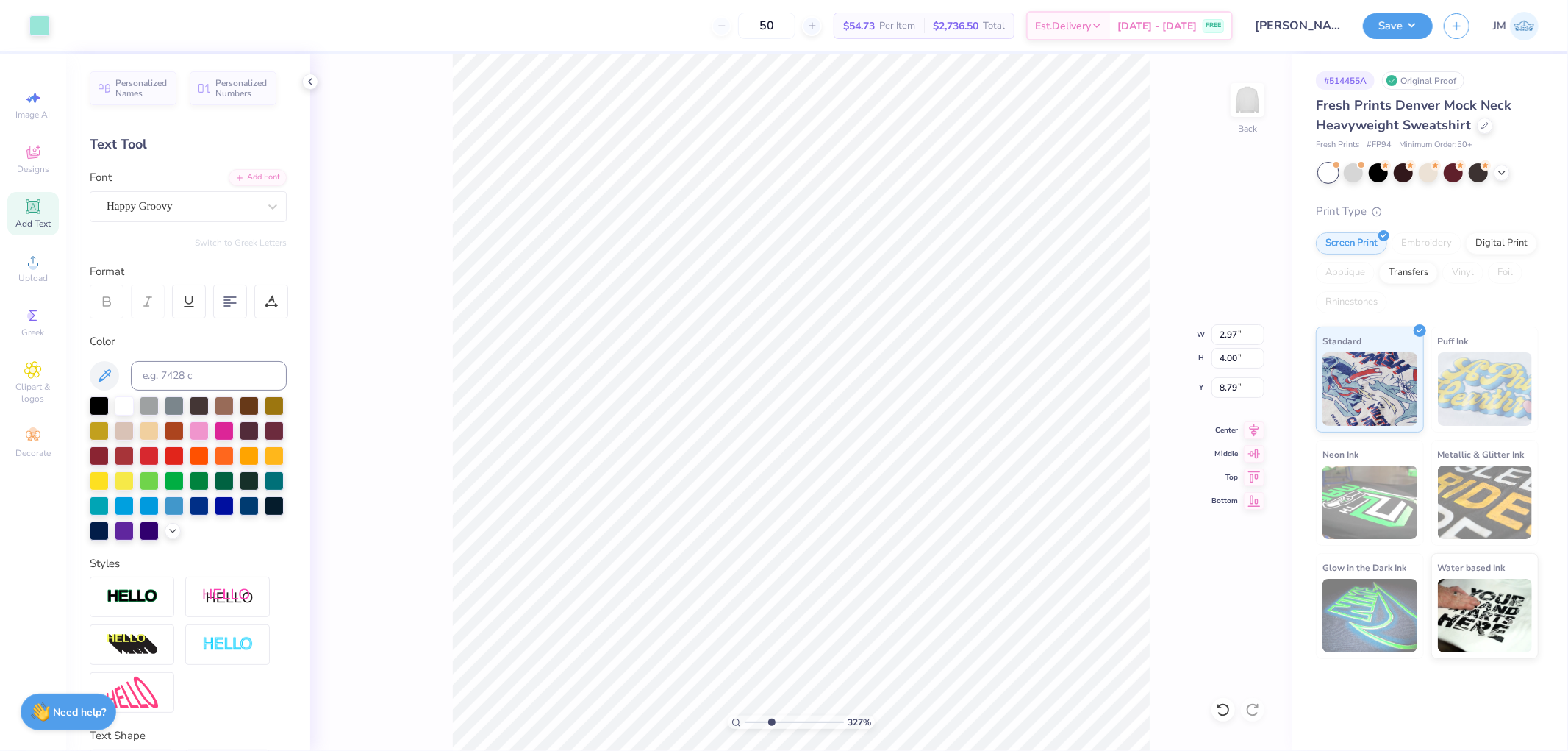
type input "9.86"
type input "3.27323292739071"
type input "2.42"
type input "3.26"
type input "9.52"
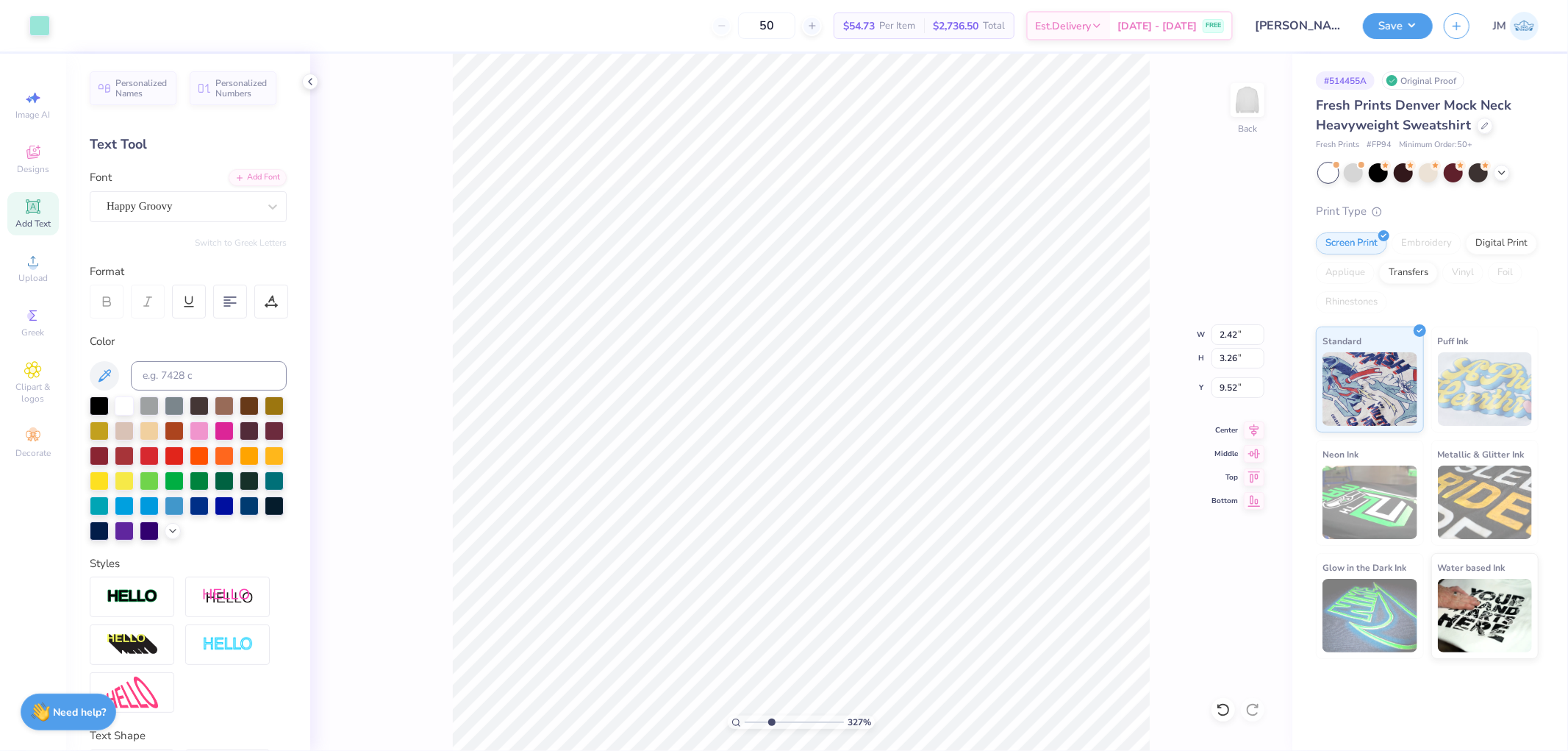
type input "3.27323292739071"
type input "2.78"
type input "2.97"
type input "9.67"
type input "3.27323292739071"
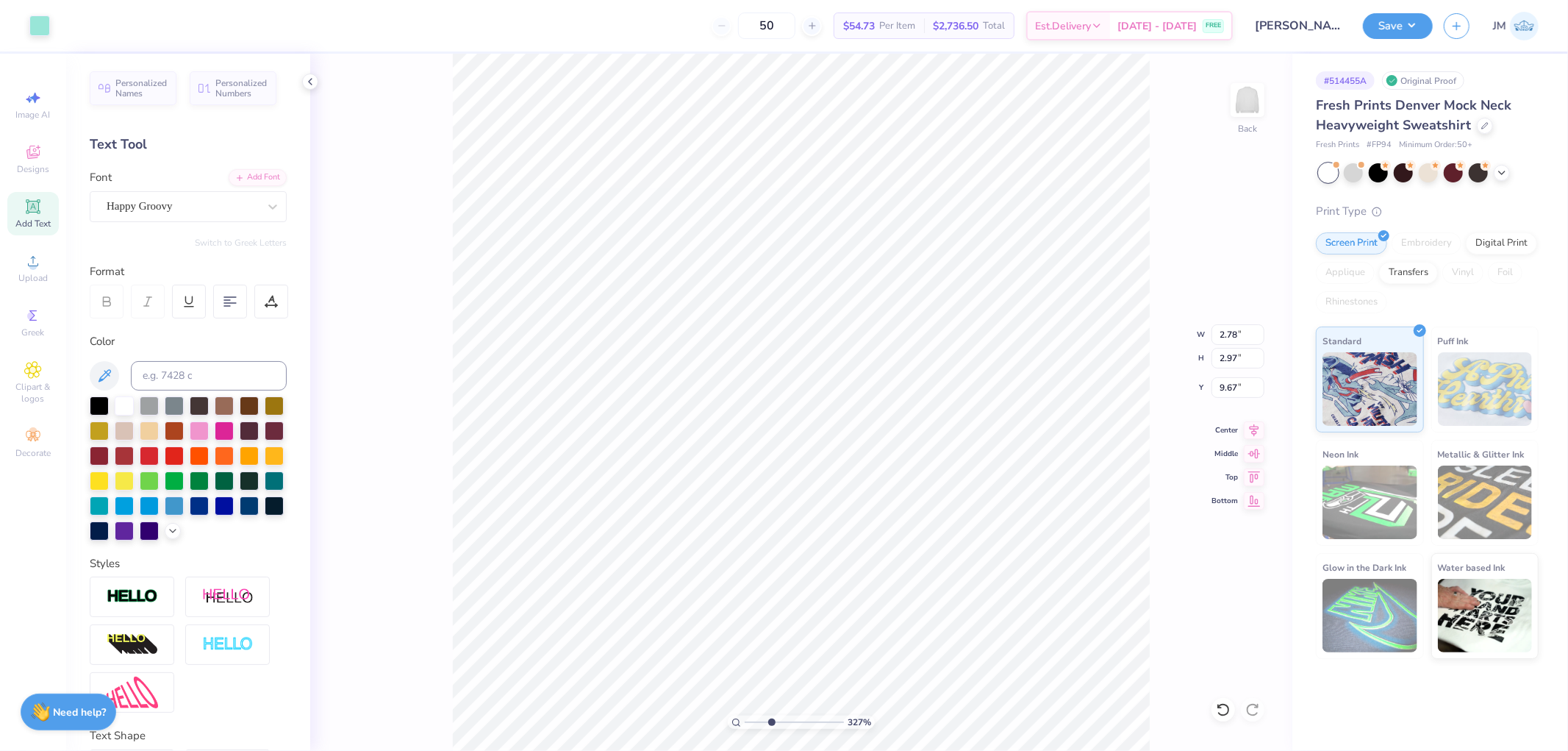
type input "2.63"
type input "2.71"
type input "7.74"
type input "3.27323292739071"
type input "7.61"
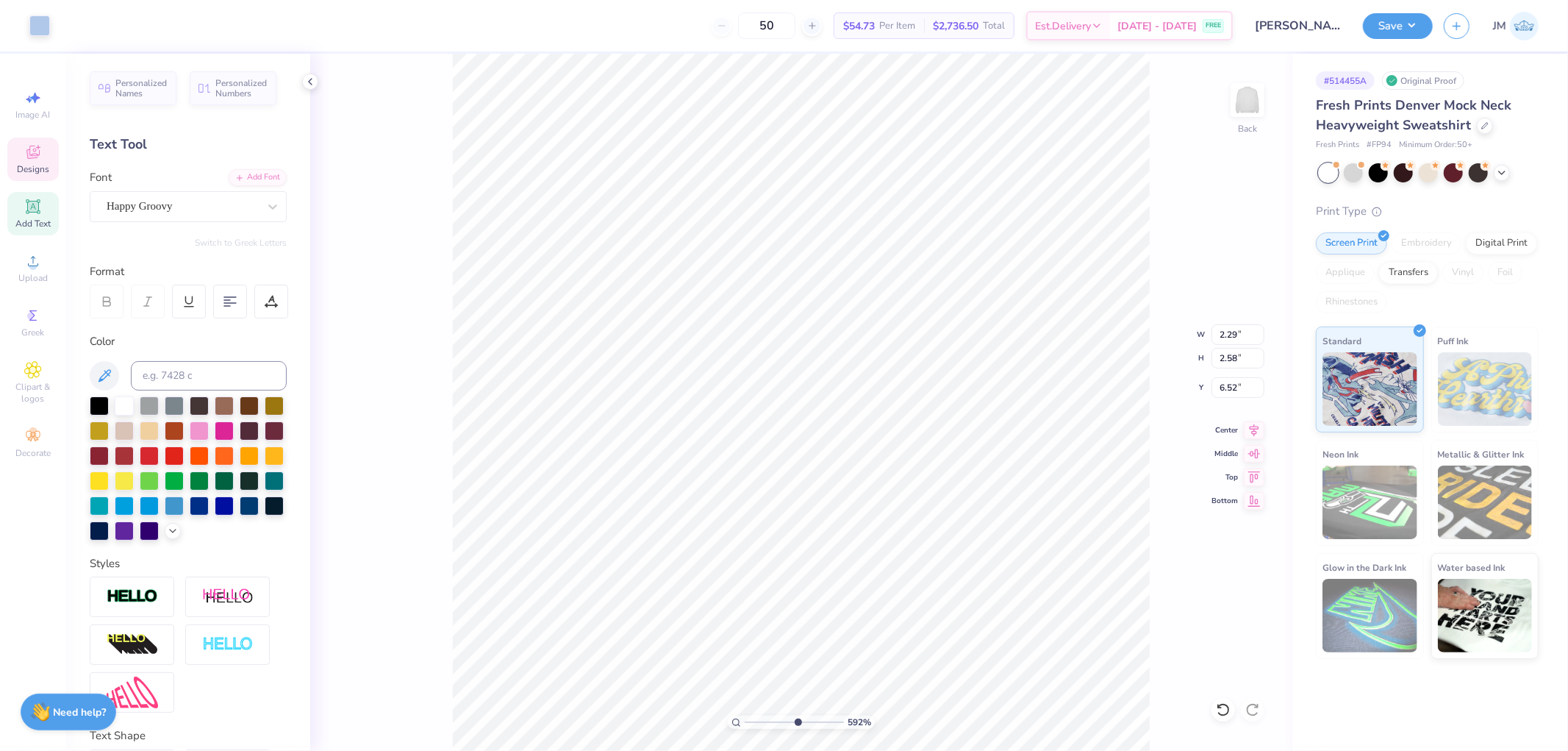
type input "5.92195860117477"
type input "5.87"
type input "13.00"
type input "2.00"
click at [949, 576] on li "Bring to Front" at bounding box center [949, 571] width 116 height 29
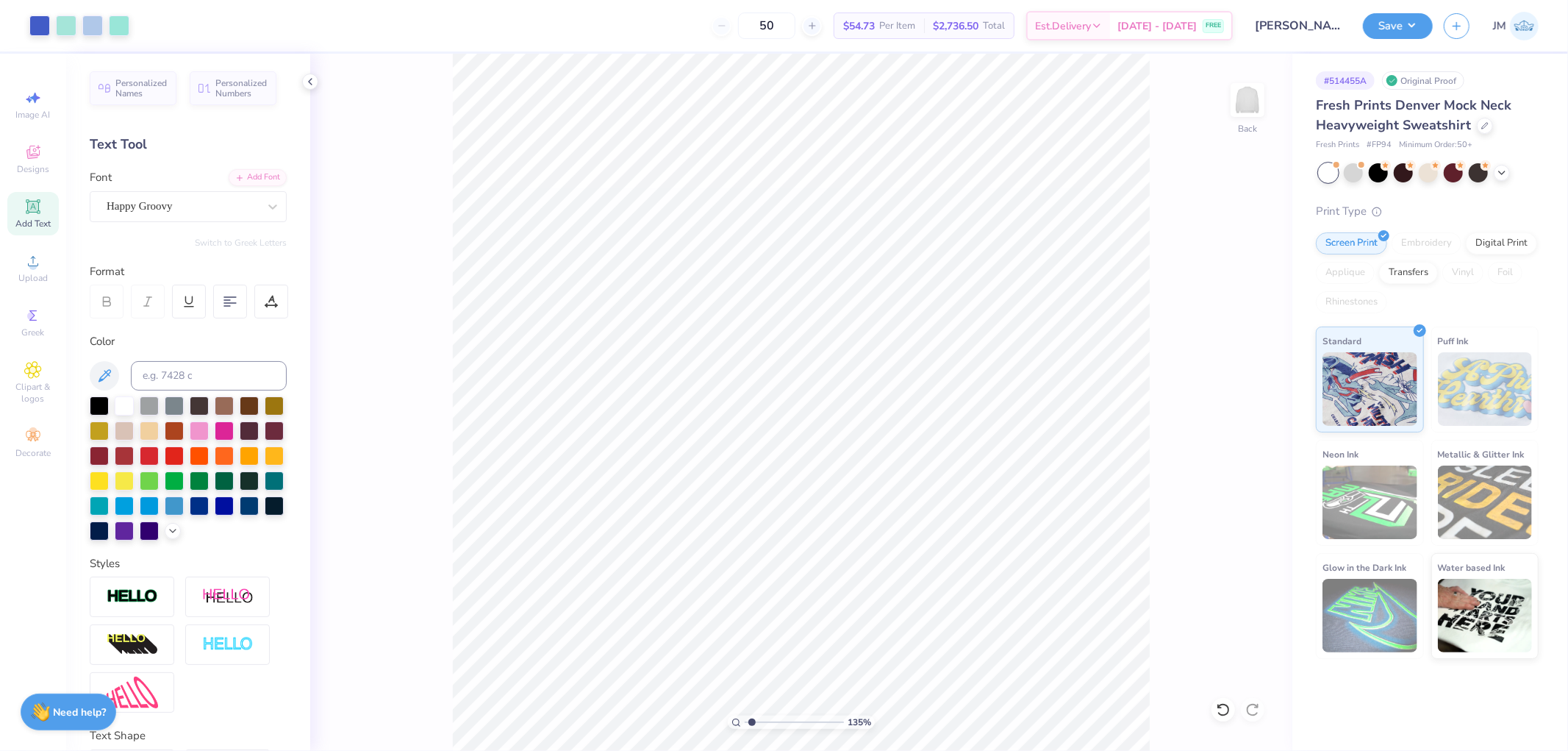
type input "1"
click at [1251, 426] on icon at bounding box center [1254, 428] width 20 height 18
click at [1416, 16] on button "Save" at bounding box center [1398, 24] width 70 height 25
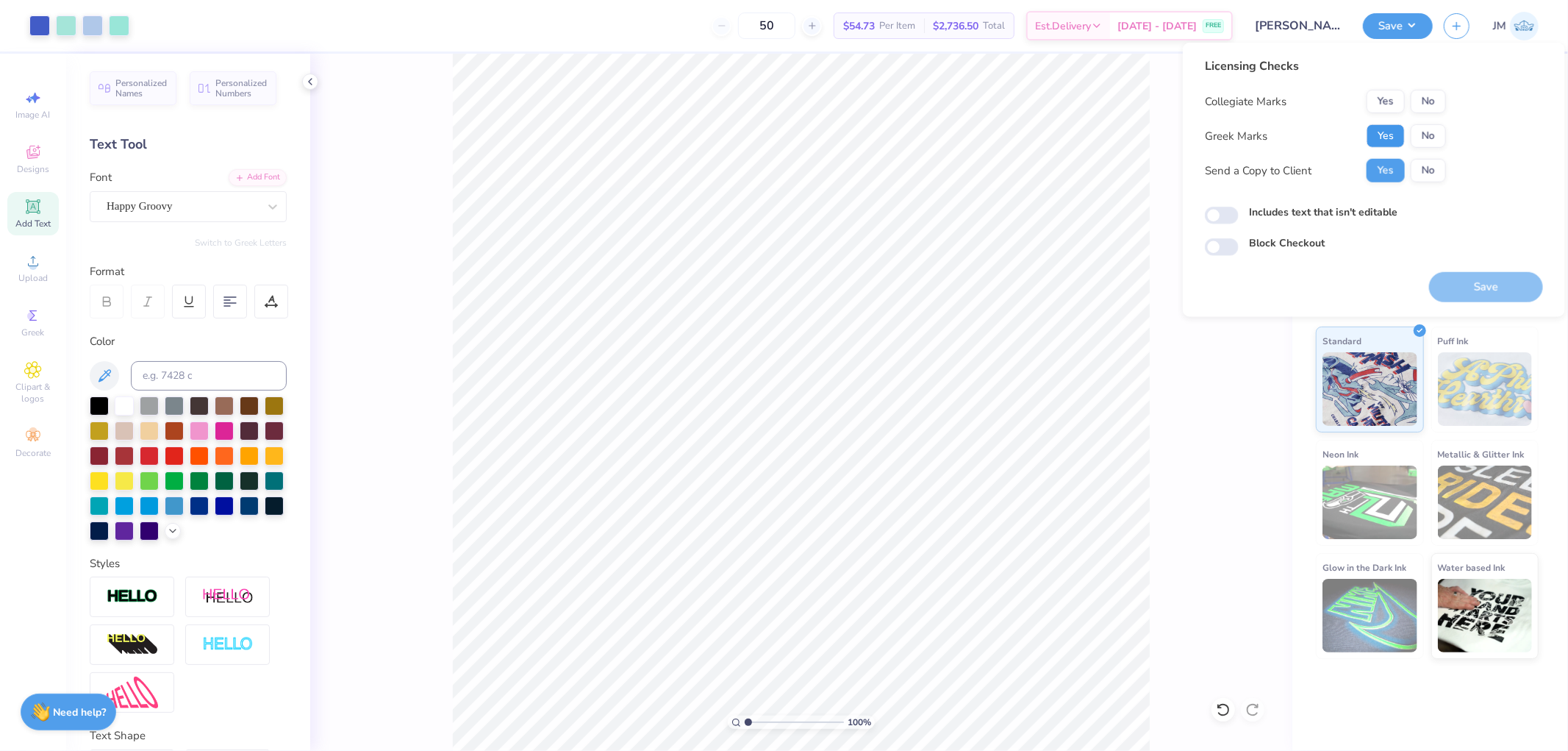
click at [1385, 136] on button "Yes" at bounding box center [1386, 136] width 39 height 24
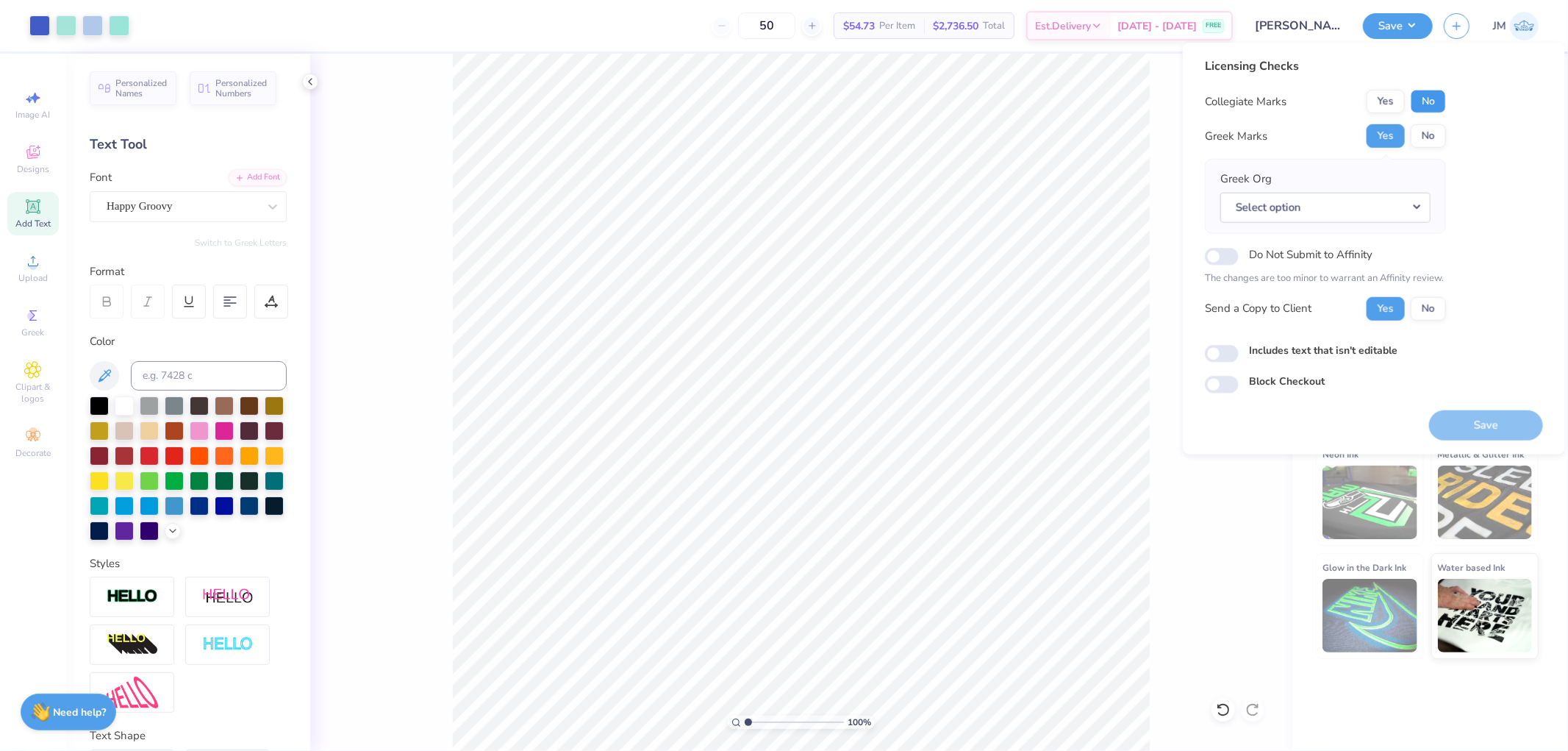
click at [1431, 97] on button "No" at bounding box center [1429, 101] width 35 height 24
click at [1424, 207] on button "Select option" at bounding box center [1326, 207] width 210 height 30
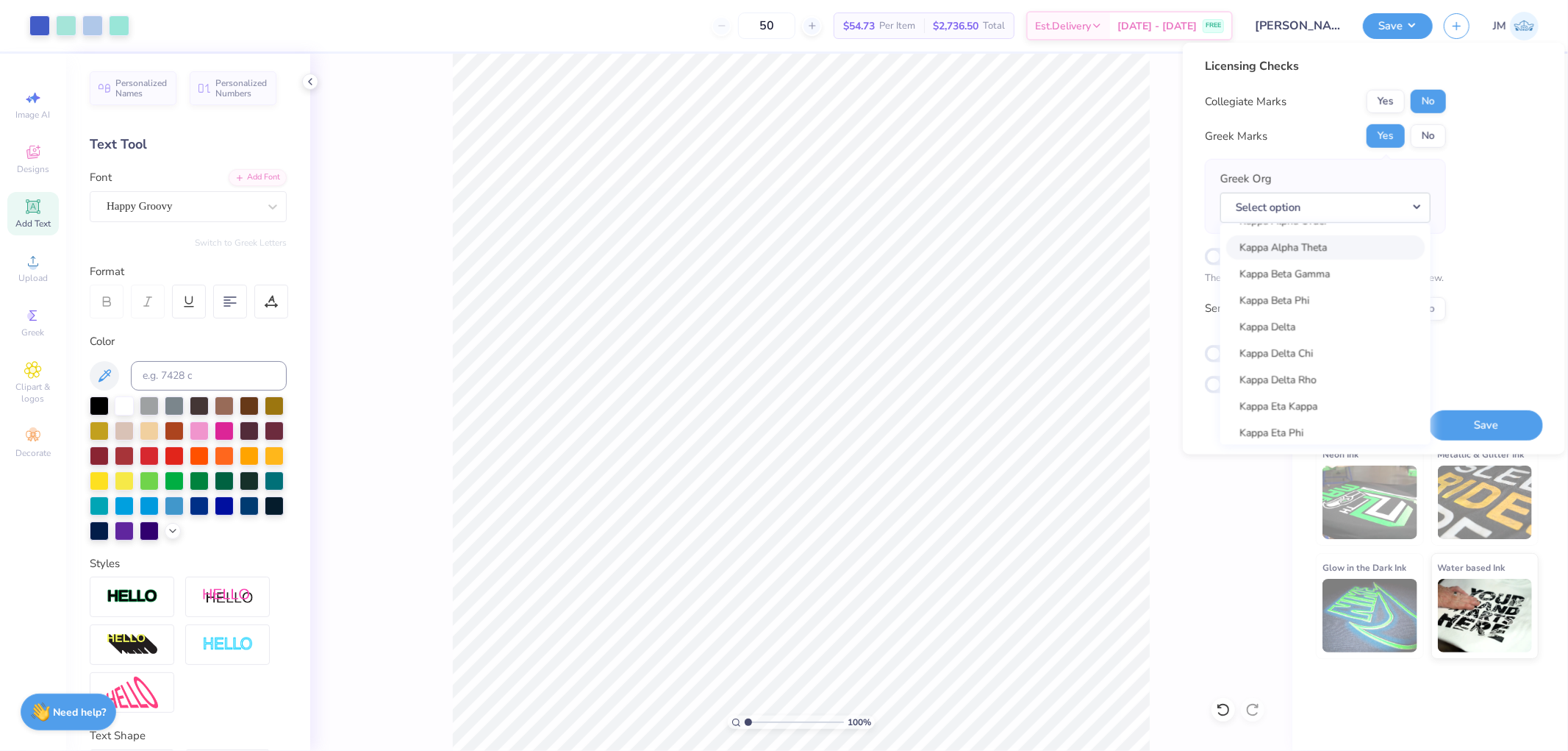
click at [1326, 239] on link "Kappa Alpha Theta" at bounding box center [1325, 247] width 198 height 25
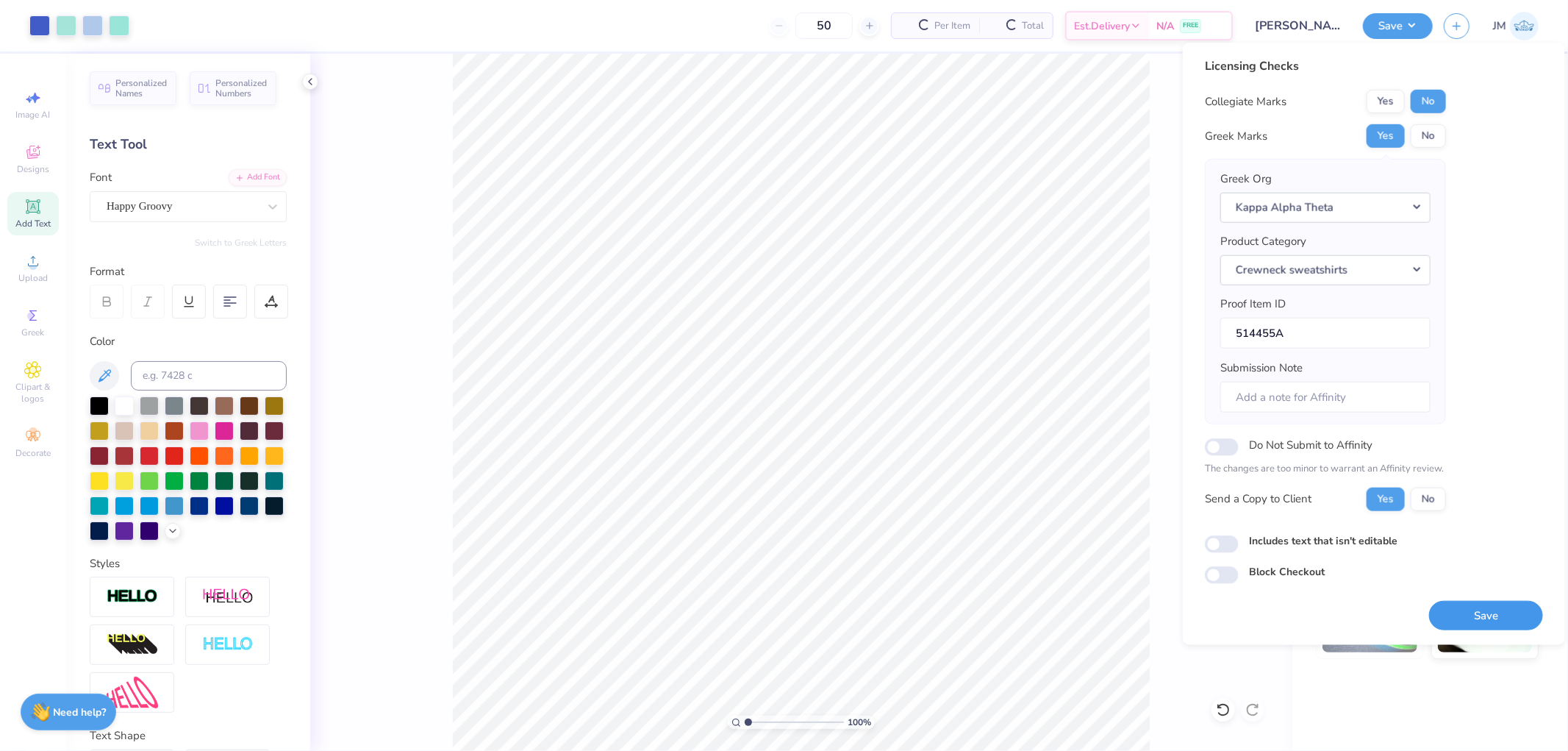
click at [1518, 619] on button "Save" at bounding box center [1486, 615] width 114 height 30
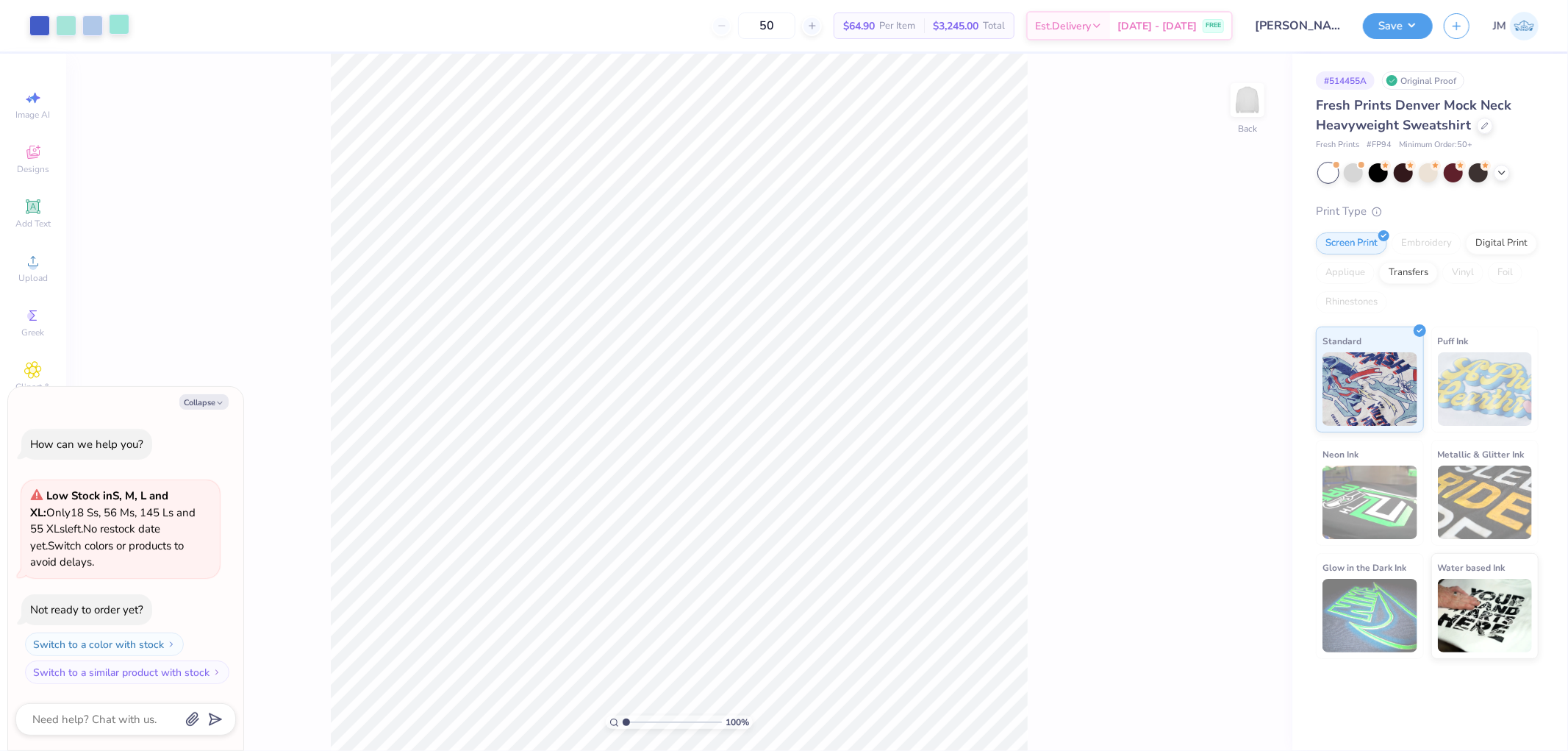
click at [118, 32] on div at bounding box center [118, 24] width 20 height 20
type textarea "x"
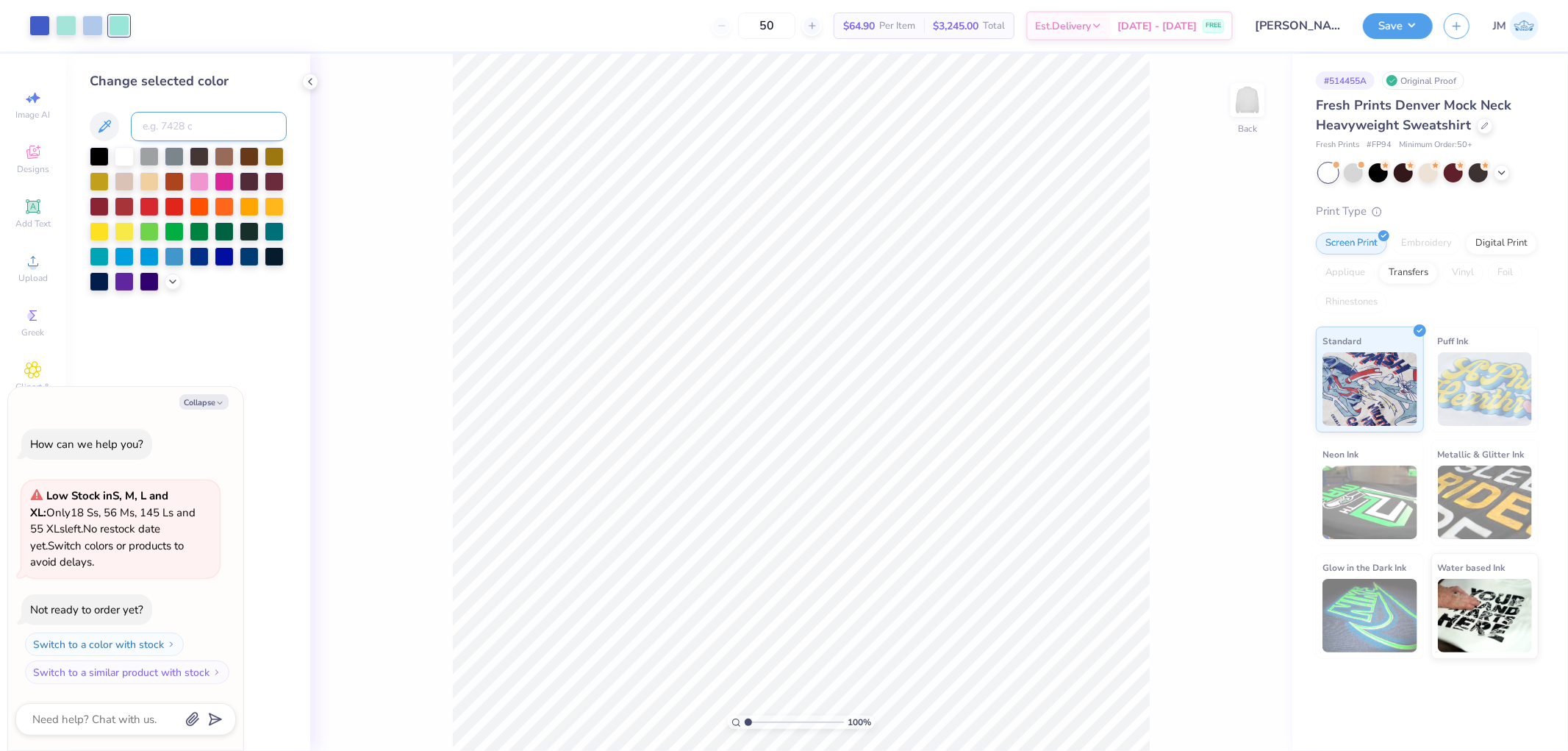
click at [169, 128] on input at bounding box center [209, 126] width 156 height 30
type input "331"
click at [1415, 24] on button "Save" at bounding box center [1398, 24] width 70 height 25
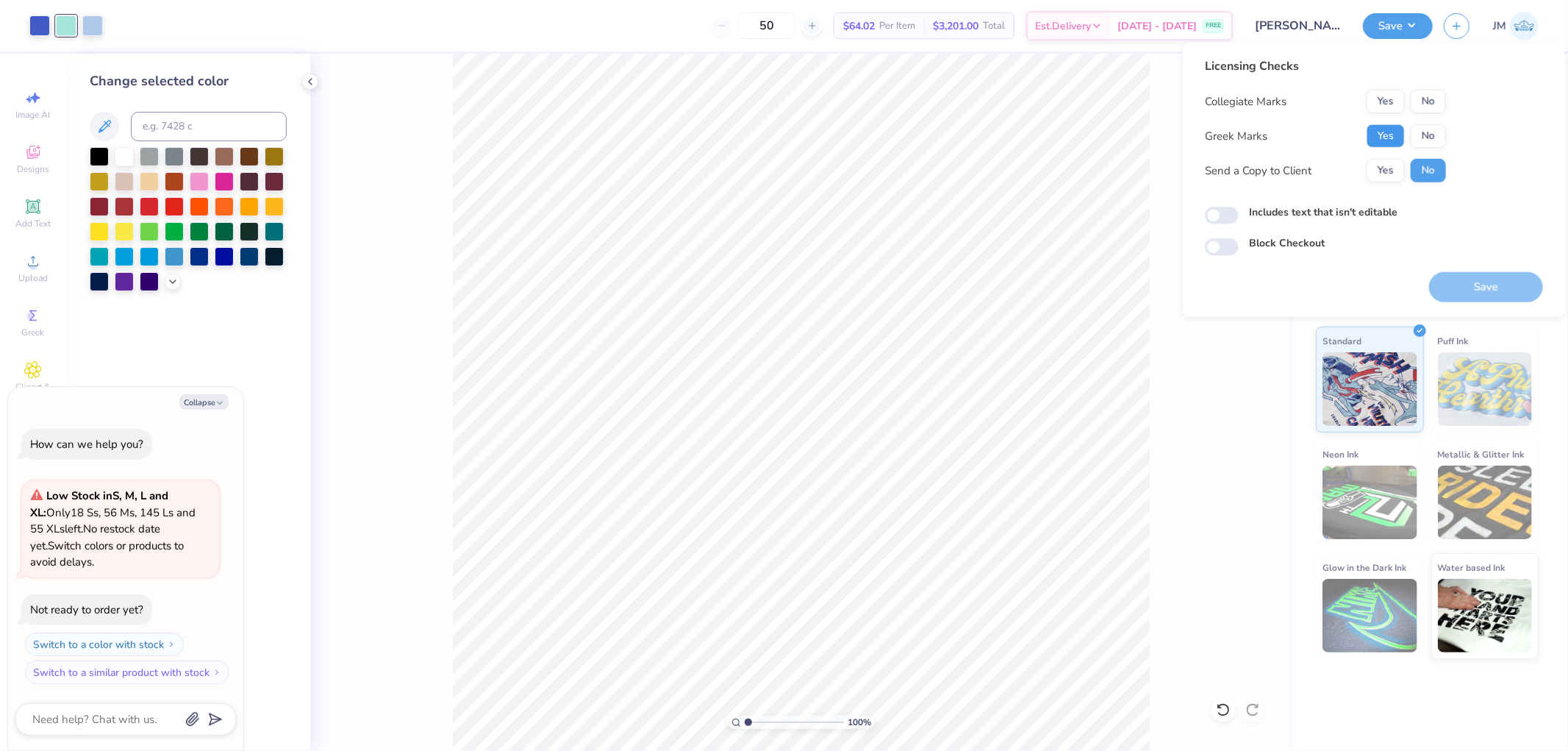
click at [1399, 129] on button "Yes" at bounding box center [1386, 136] width 39 height 24
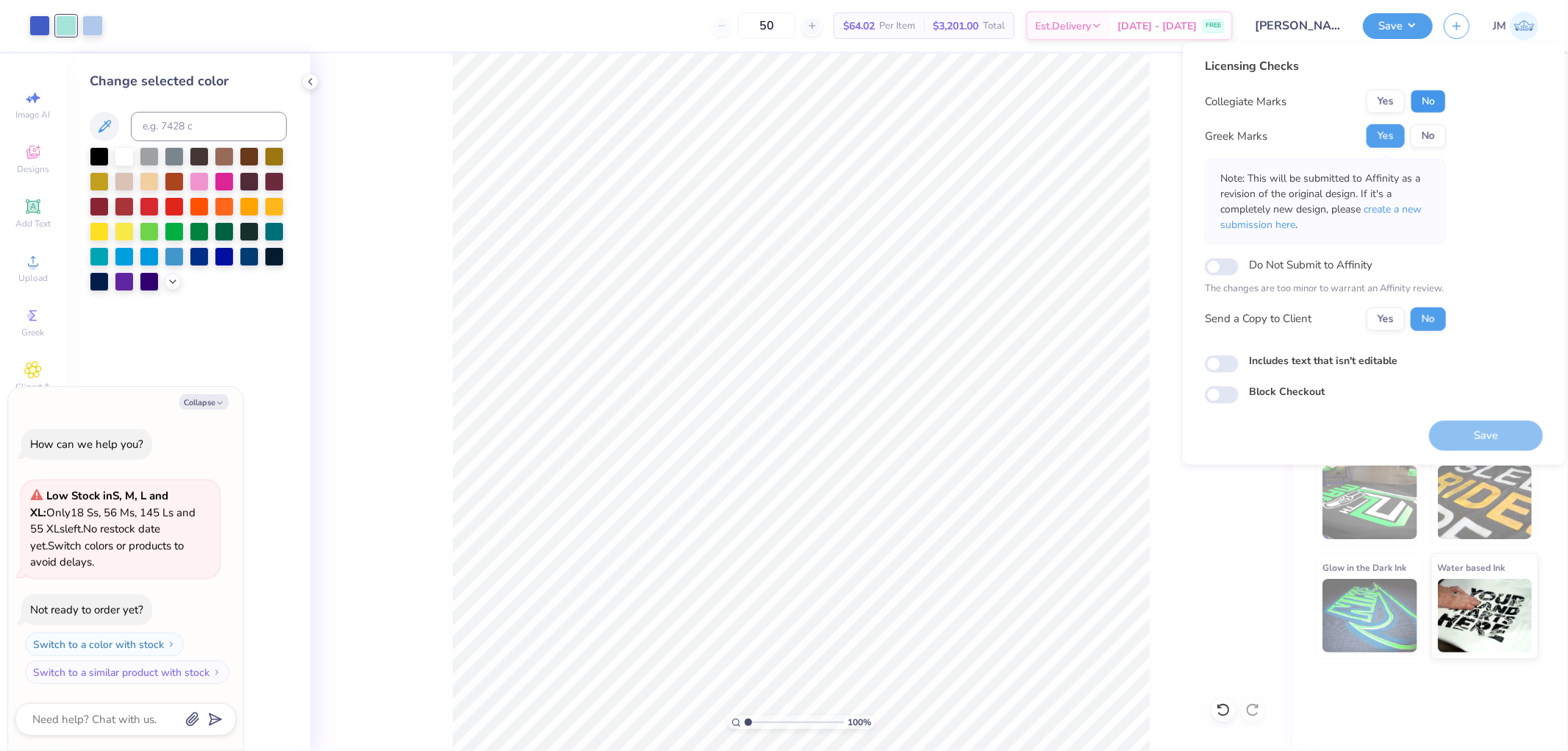
click at [1439, 103] on button "No" at bounding box center [1429, 101] width 35 height 24
click at [1478, 440] on button "Save" at bounding box center [1486, 435] width 114 height 30
type textarea "x"
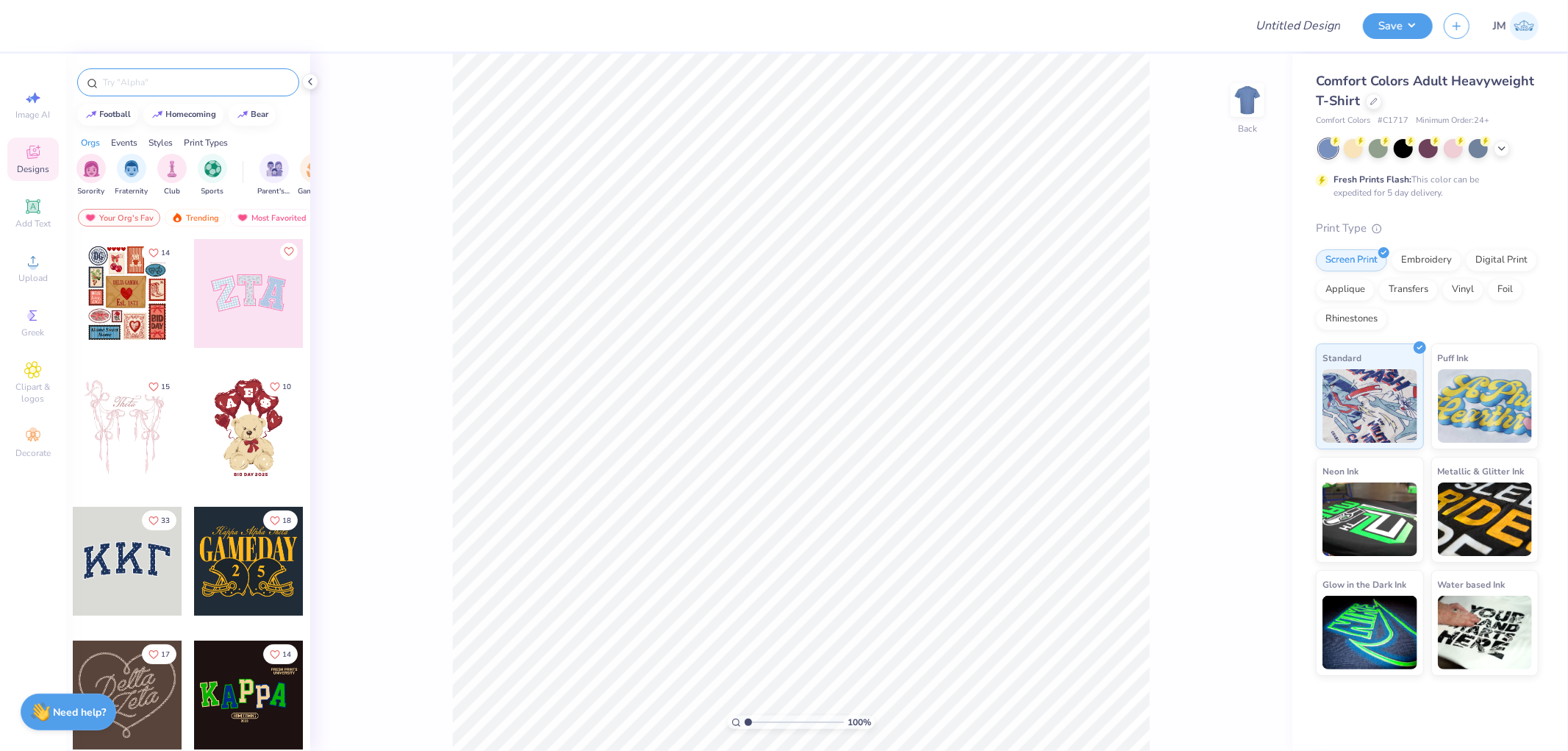
click at [148, 84] on input "text" at bounding box center [196, 82] width 189 height 15
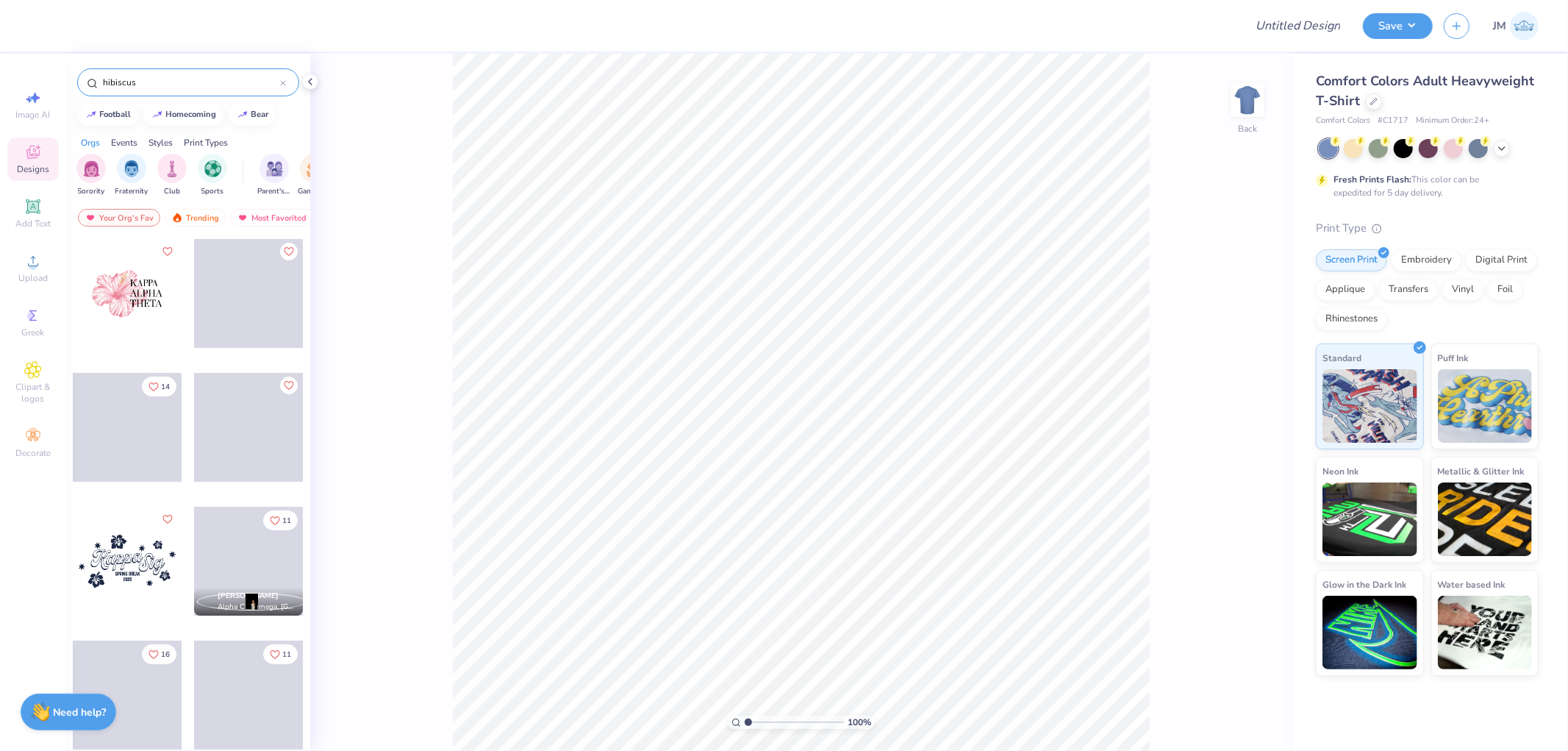
type input "hibiscus"
click at [130, 292] on div at bounding box center [127, 293] width 109 height 109
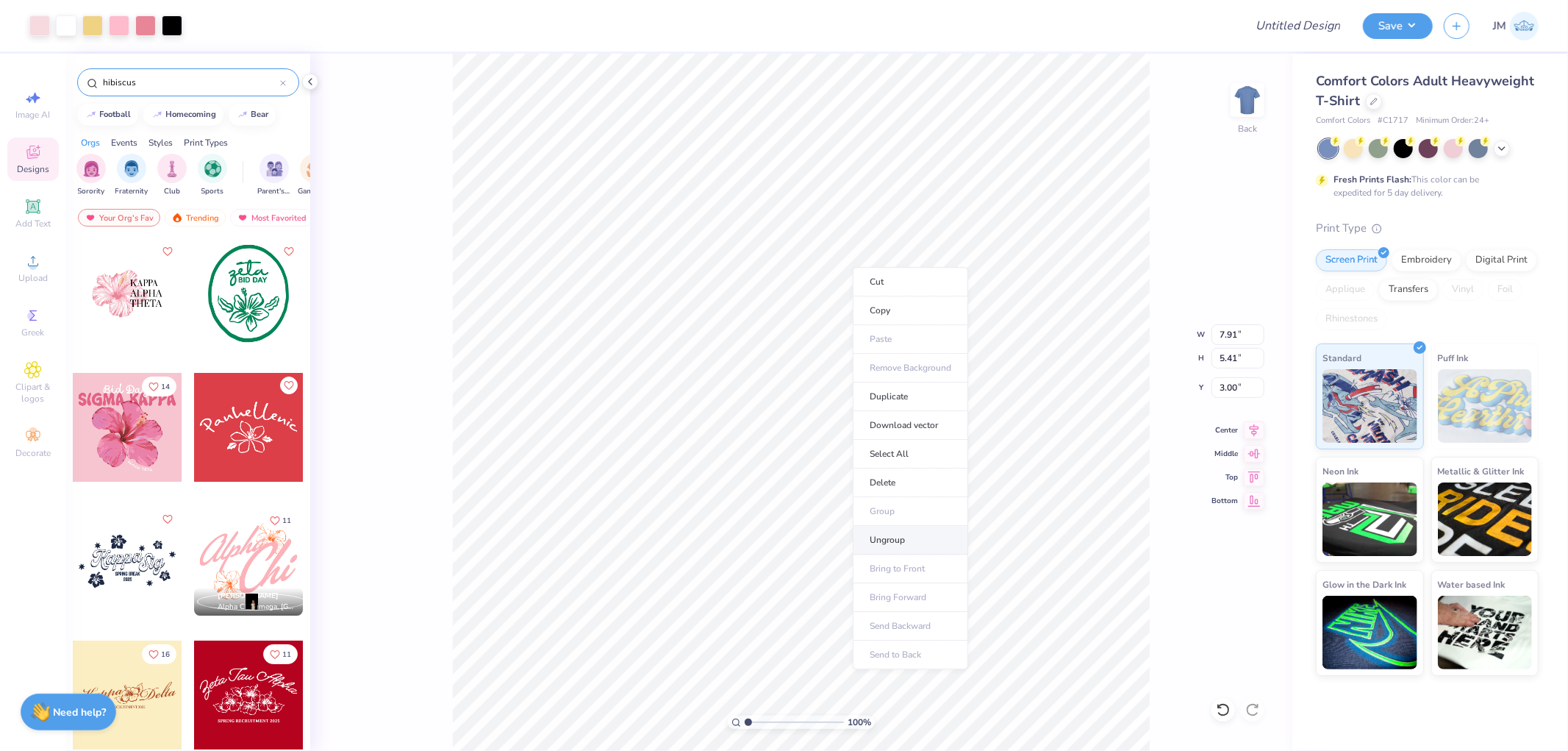
click at [916, 544] on li "Ungroup" at bounding box center [911, 540] width 116 height 29
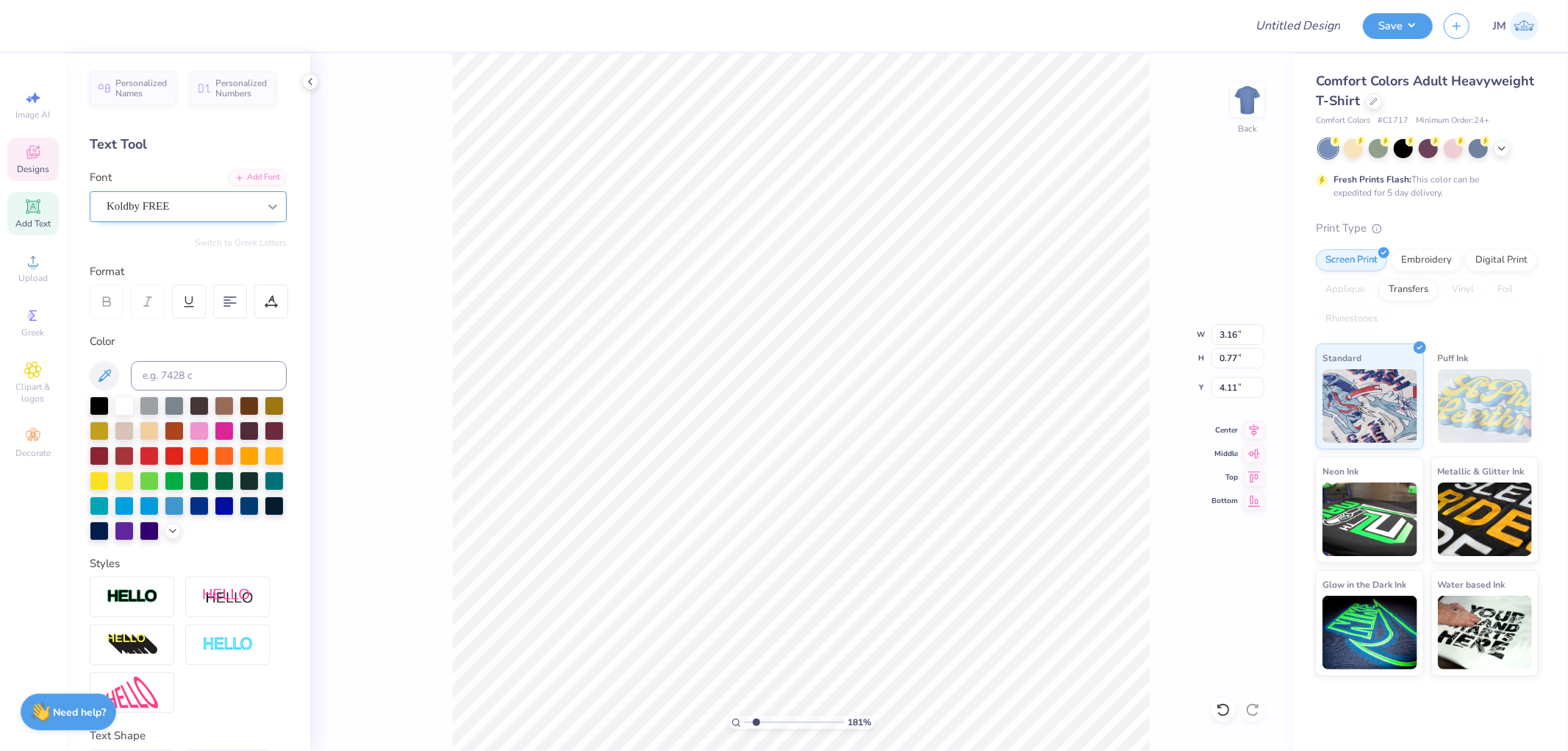
click at [266, 206] on icon at bounding box center [273, 206] width 15 height 15
click at [266, 210] on icon at bounding box center [273, 206] width 15 height 15
type input "1"
click at [831, 420] on li "Download vector" at bounding box center [827, 426] width 116 height 29
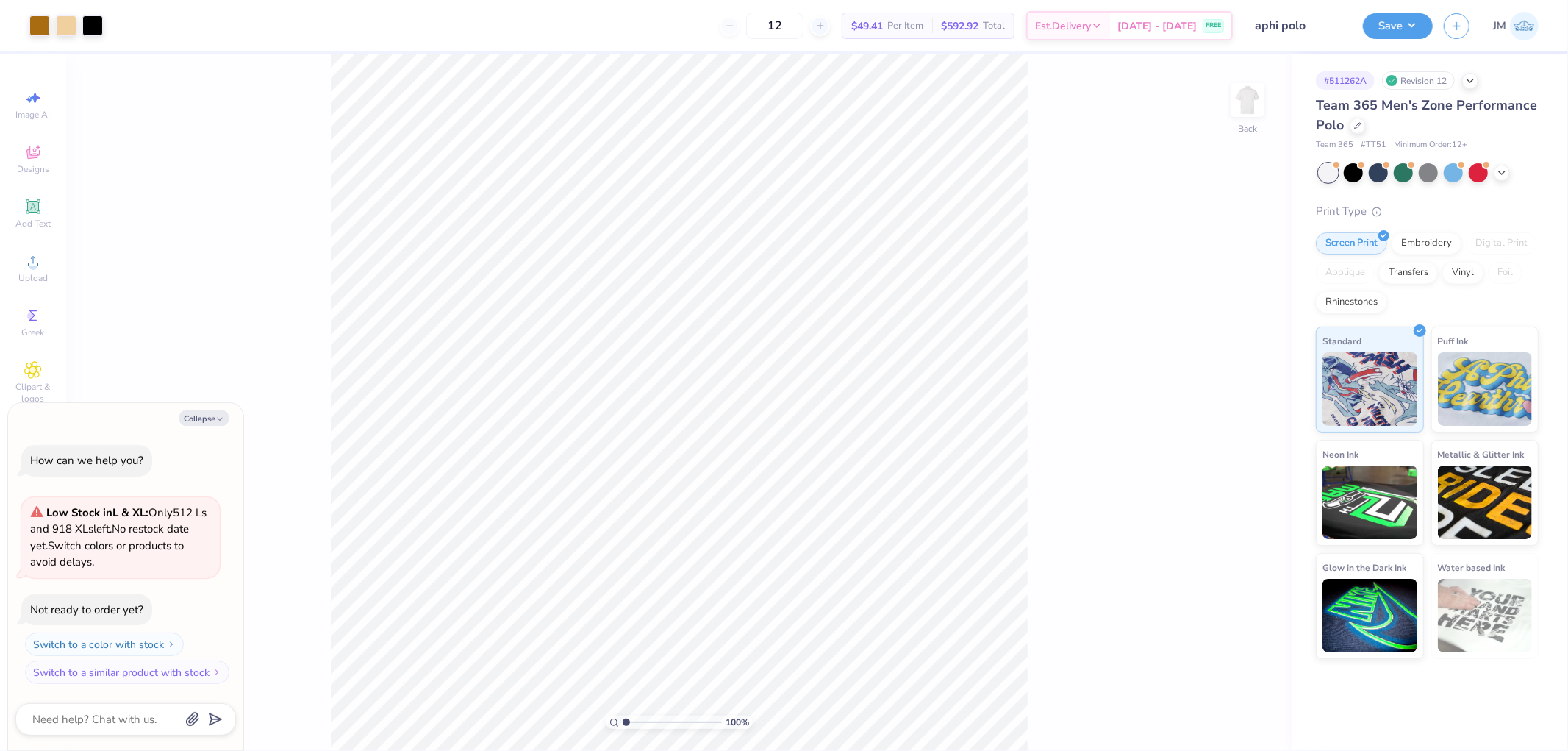
type textarea "x"
